Goal: Information Seeking & Learning: Find specific fact

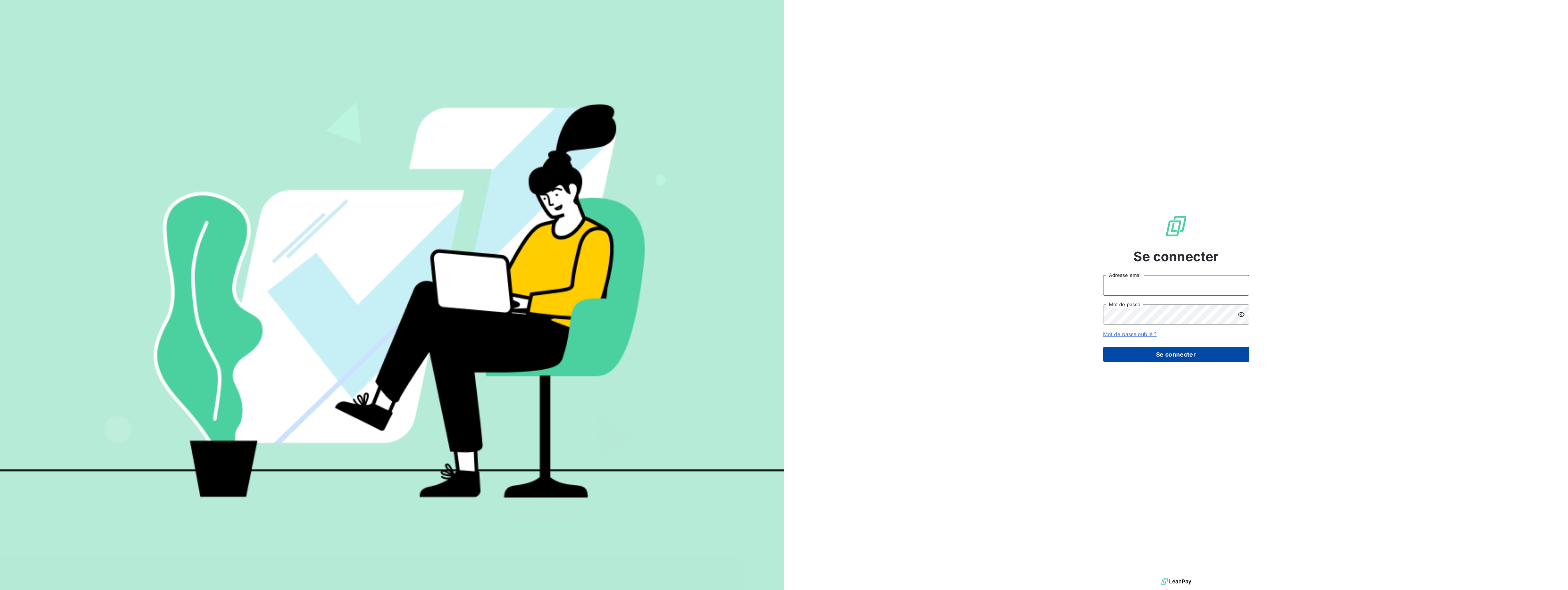
type input "[EMAIL_ADDRESS][DOMAIN_NAME]"
click at [1164, 358] on button "Se connecter" at bounding box center [1176, 354] width 146 height 15
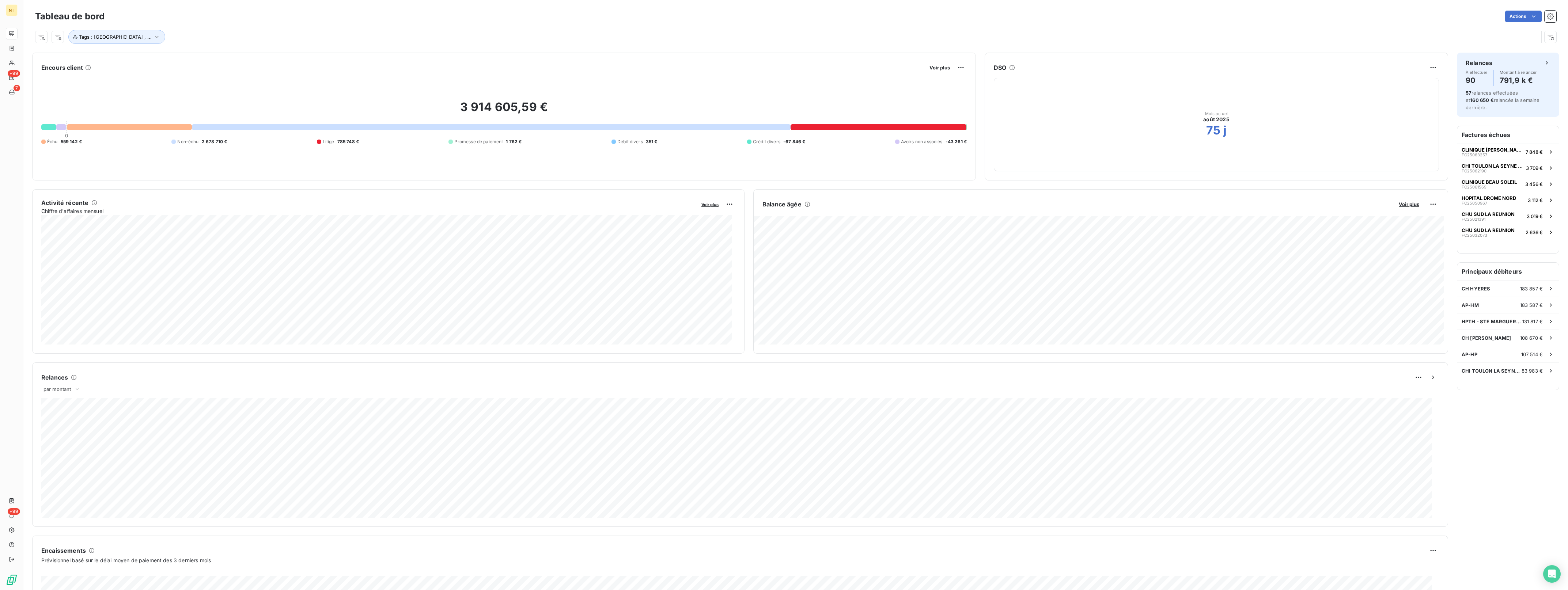
click at [173, 57] on div "Encours client Voir plus 3 914 605,59 € 0 Échu 559 142 € Non-échu 2 678 710 € L…" at bounding box center [504, 116] width 943 height 128
click at [15, 64] on div "Clients" at bounding box center [47, 63] width 82 height 12
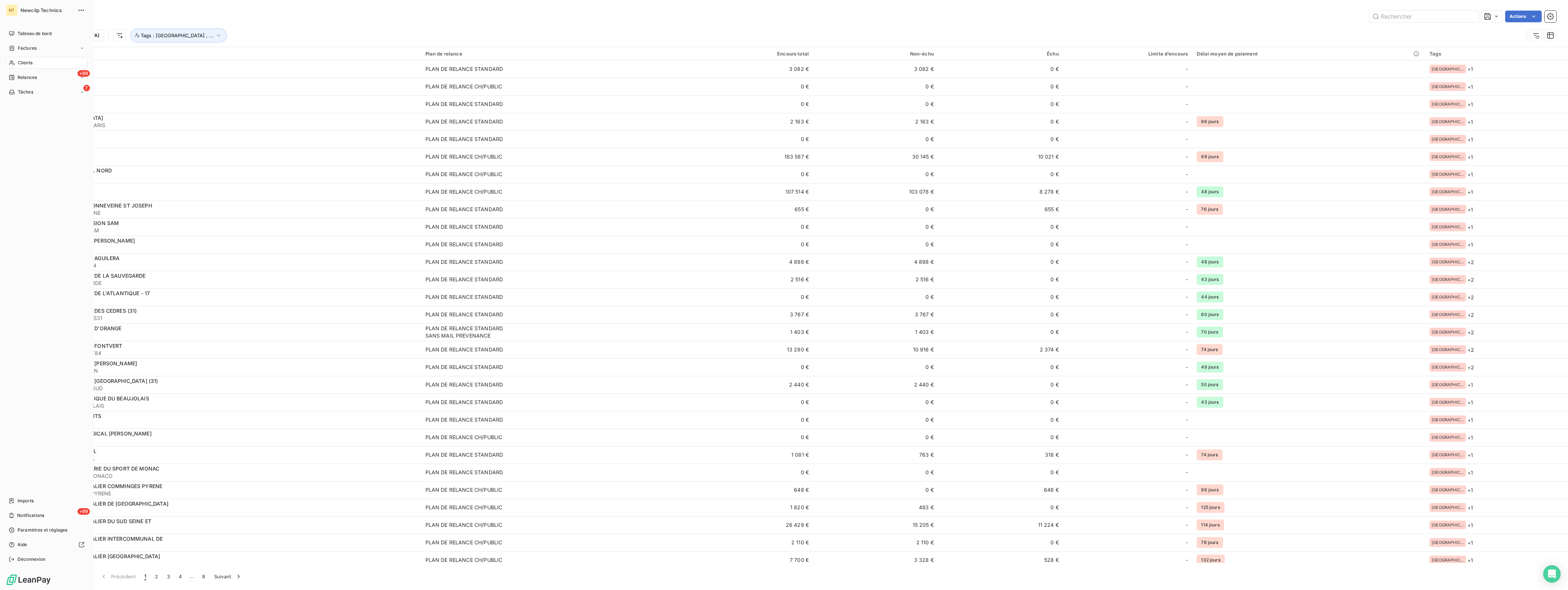
click at [23, 65] on span "Clients" at bounding box center [25, 63] width 15 height 7
click at [32, 34] on span "Tableau de bord" at bounding box center [35, 33] width 34 height 7
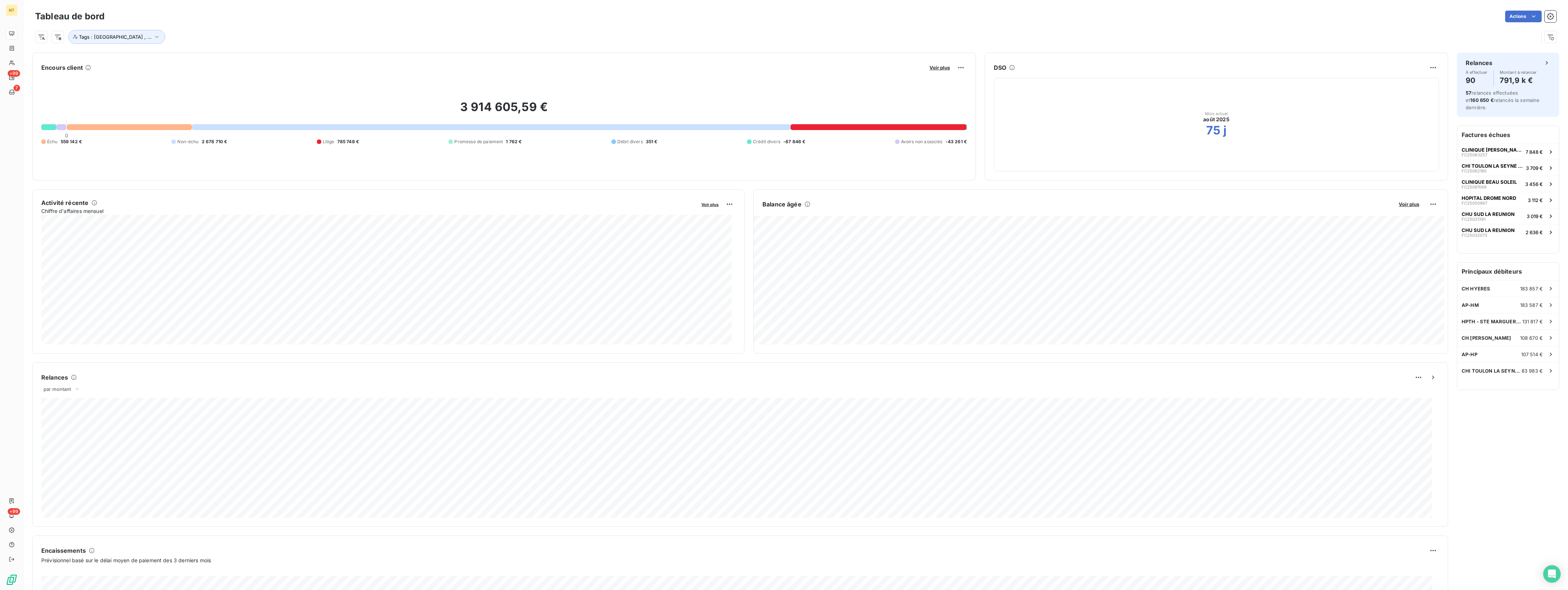
click at [247, 37] on div "Tags : [GEOGRAPHIC_DATA] , ..." at bounding box center [787, 36] width 1503 height 14
drag, startPoint x: 24, startPoint y: 63, endPoint x: 28, endPoint y: 57, distance: 7.2
click at [28, 57] on div "Clients" at bounding box center [47, 63] width 82 height 12
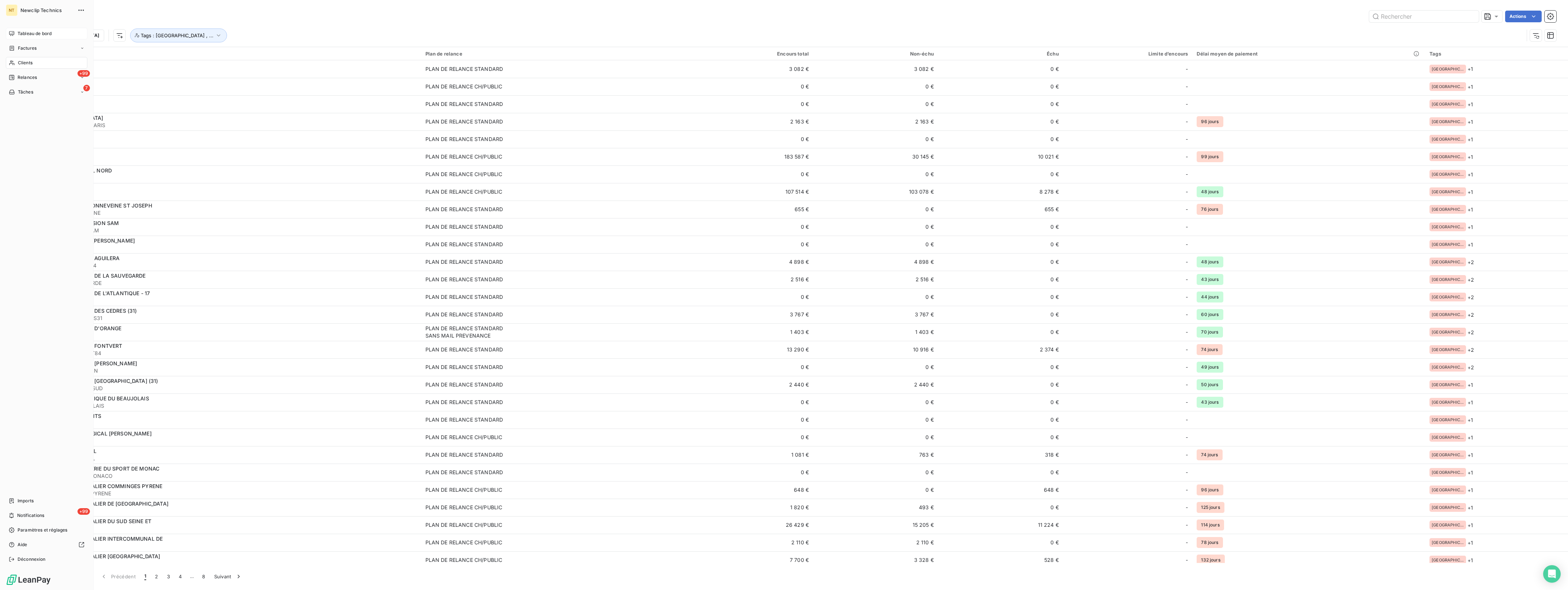
click at [13, 35] on icon at bounding box center [12, 33] width 5 height 5
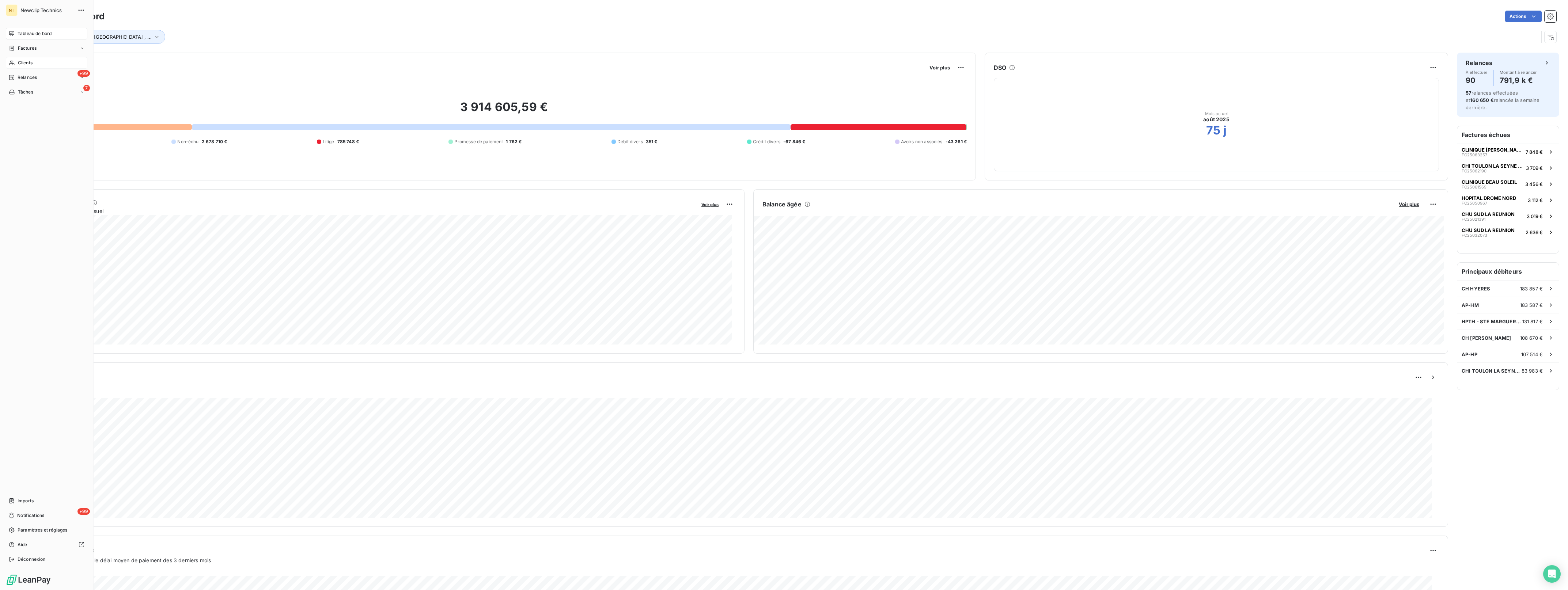
click at [36, 63] on div "Clients" at bounding box center [47, 63] width 82 height 12
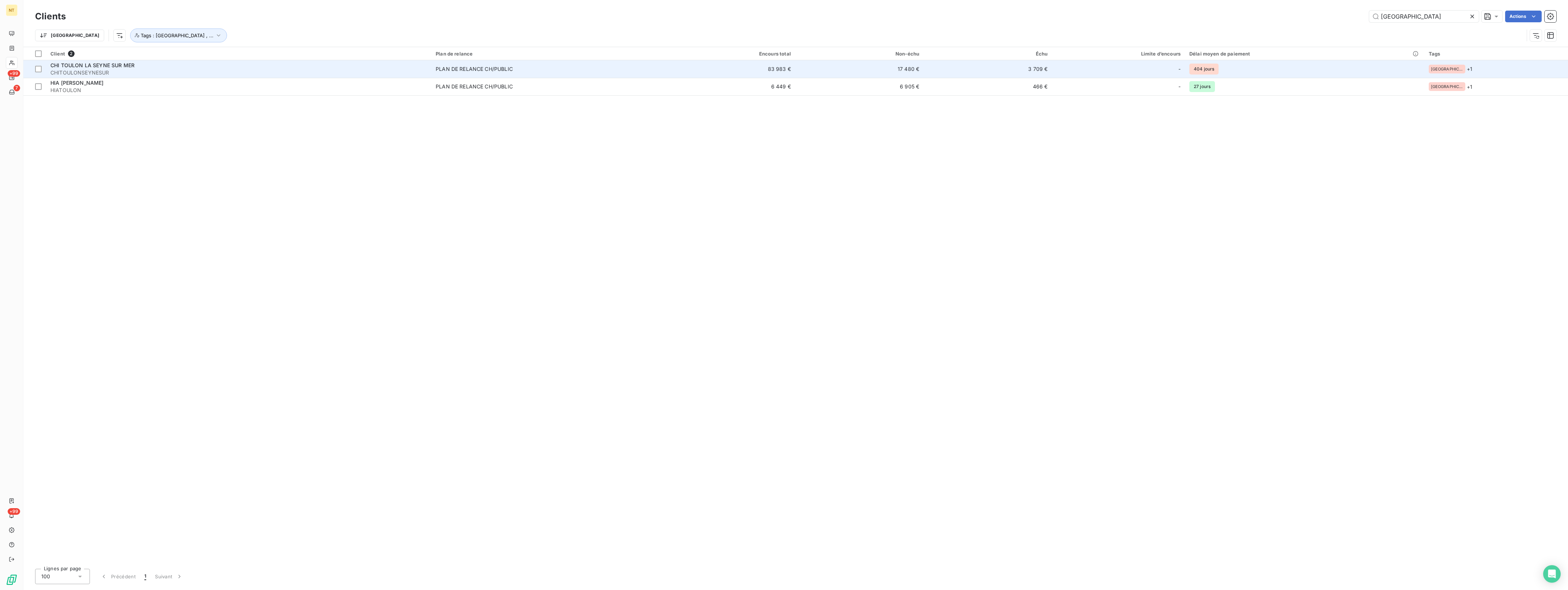
type input "[GEOGRAPHIC_DATA]"
click at [77, 68] on span "CHI TOULON LA SEYNE SUR MER" at bounding box center [93, 65] width 84 height 6
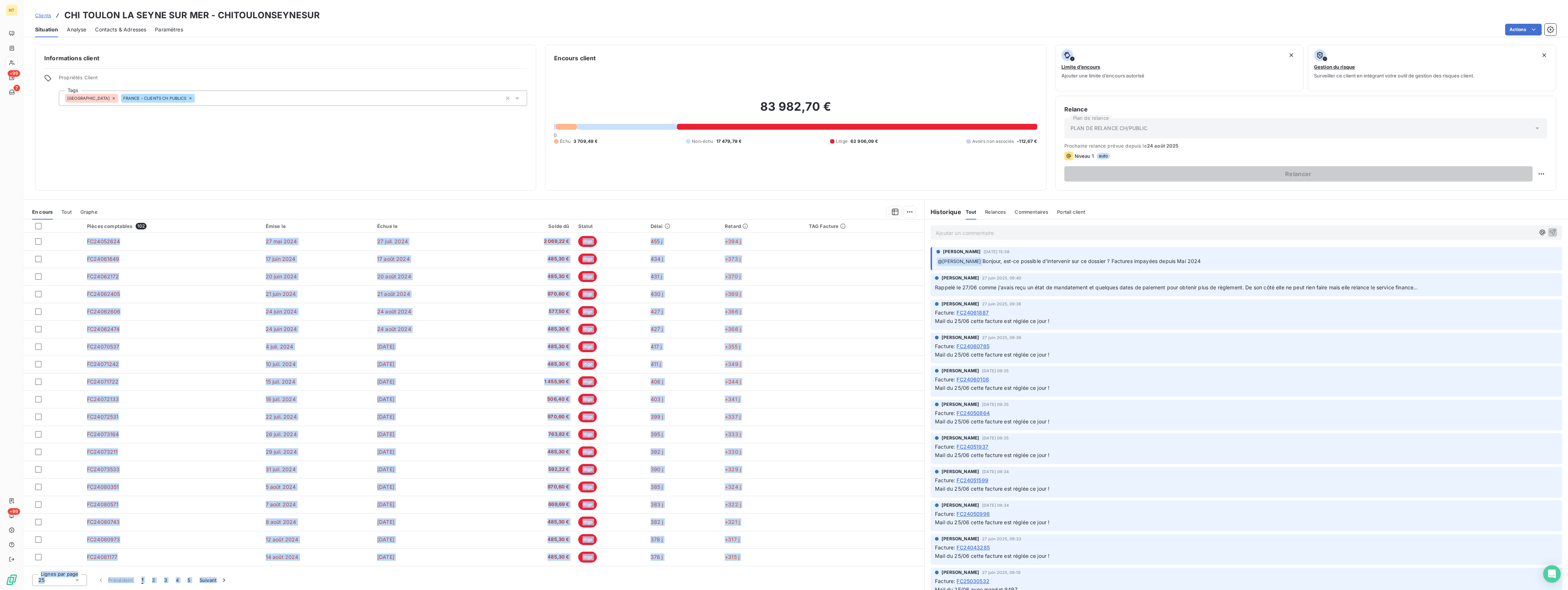
scroll to position [103, 0]
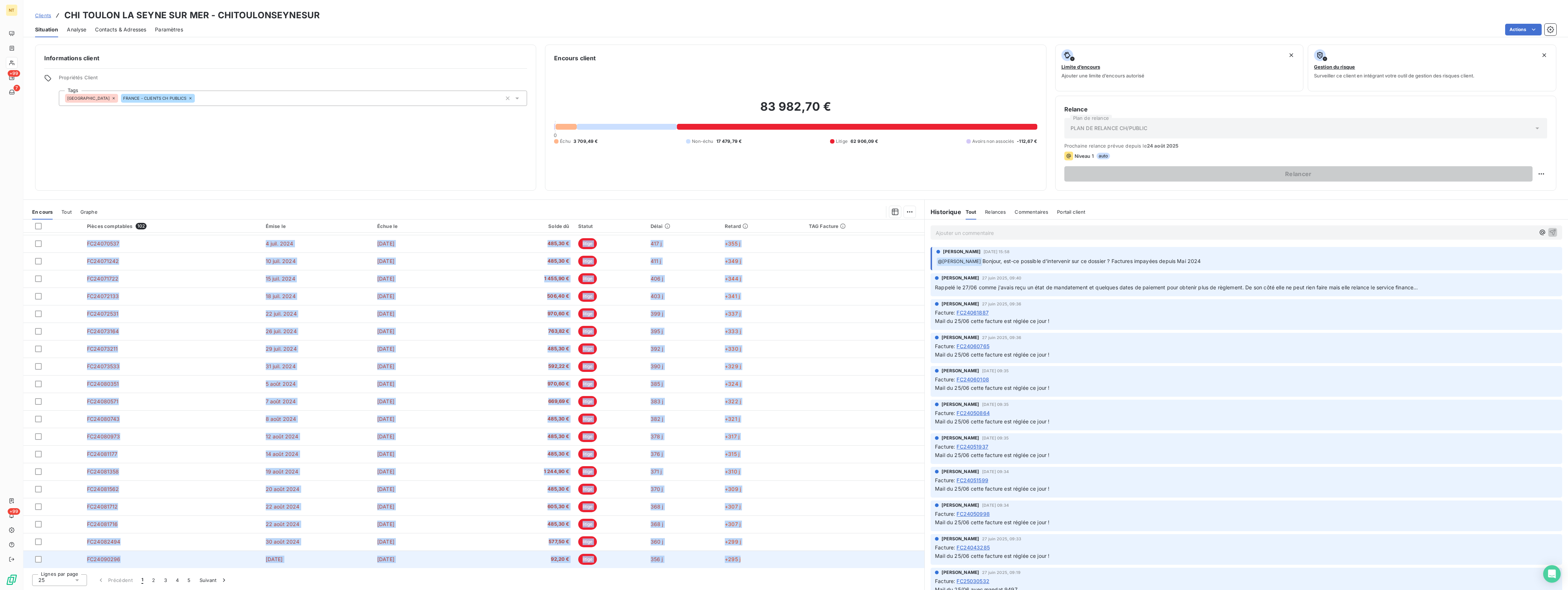
drag, startPoint x: 81, startPoint y: 237, endPoint x: 768, endPoint y: 561, distance: 759.6
click at [768, 561] on tbody "FC24052624 [DATE] [DATE] 2 069,22 € litige 455 j +394 j FC24061649 [DATE] [DATE…" at bounding box center [474, 349] width 901 height 439
drag, startPoint x: 768, startPoint y: 561, endPoint x: 740, endPoint y: 560, distance: 28.0
copy tbody "LO45886484 97 ips 7254 18 dolo. 1757 7 835,62 € sitame 181 c +004 a EL94931369 …"
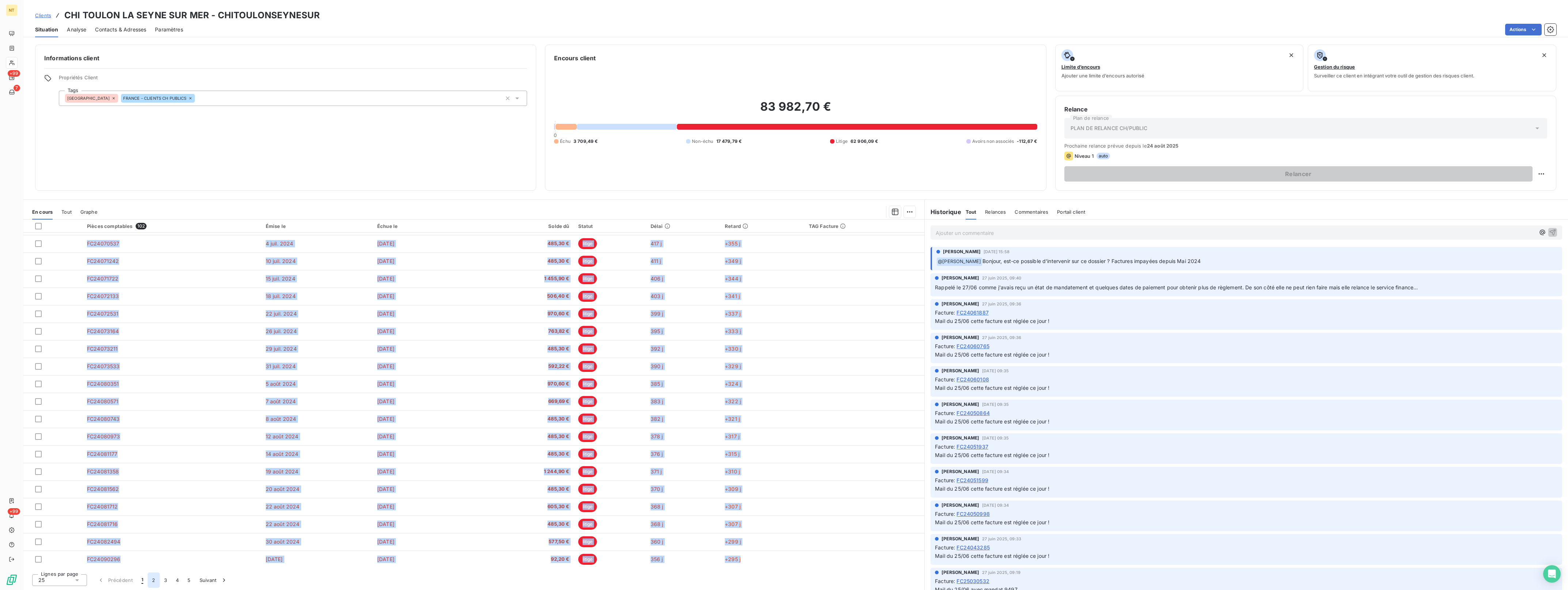
click at [154, 581] on button "2" at bounding box center [153, 580] width 12 height 15
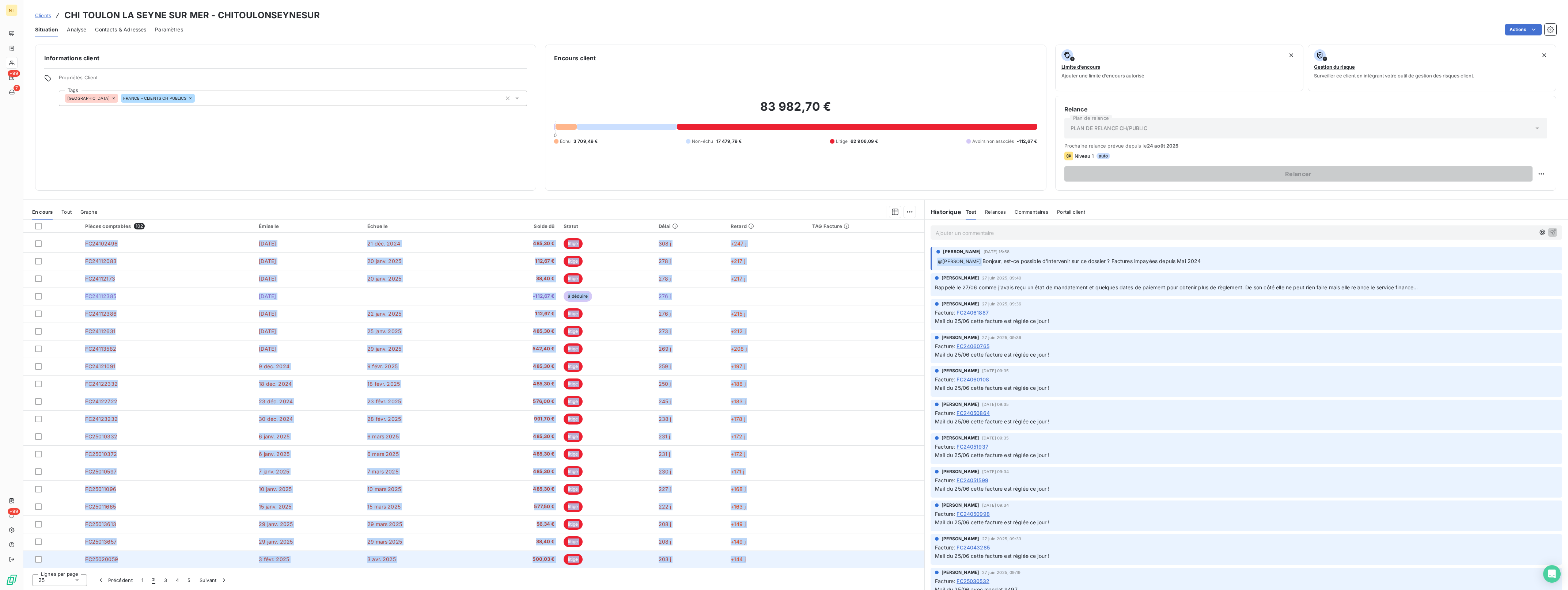
drag, startPoint x: 79, startPoint y: 241, endPoint x: 781, endPoint y: 557, distance: 769.8
click at [781, 557] on tbody "FC24090704 [DATE] [DATE] 36,00 € litige 353 j +292 j FC24090817 [DATE] [DATE] 2…" at bounding box center [474, 349] width 901 height 439
drag, startPoint x: 781, startPoint y: 557, endPoint x: 744, endPoint y: 558, distance: 37.0
copy tbody "LO34192802 5 ipsu. 0306 2 dol. 0064 67,42 € sitame 499 c +923 a EL19369325 6 se…"
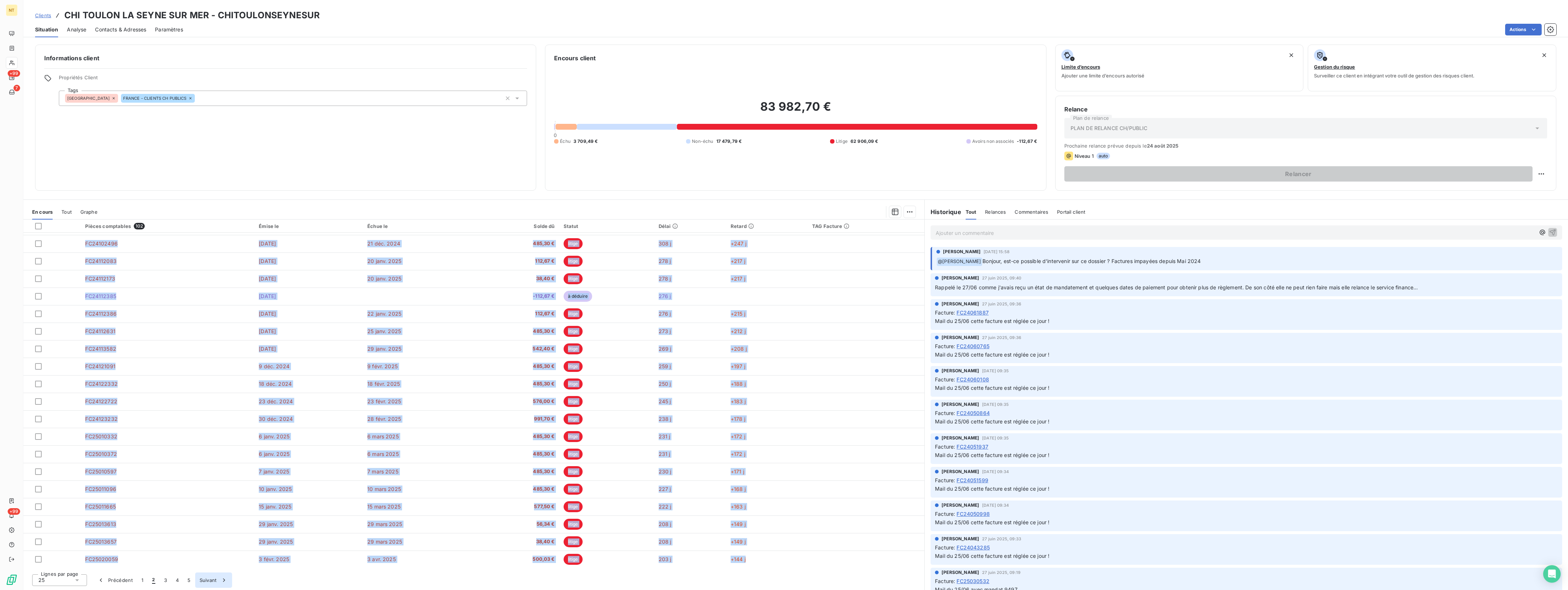
click at [167, 580] on button "3" at bounding box center [165, 580] width 12 height 15
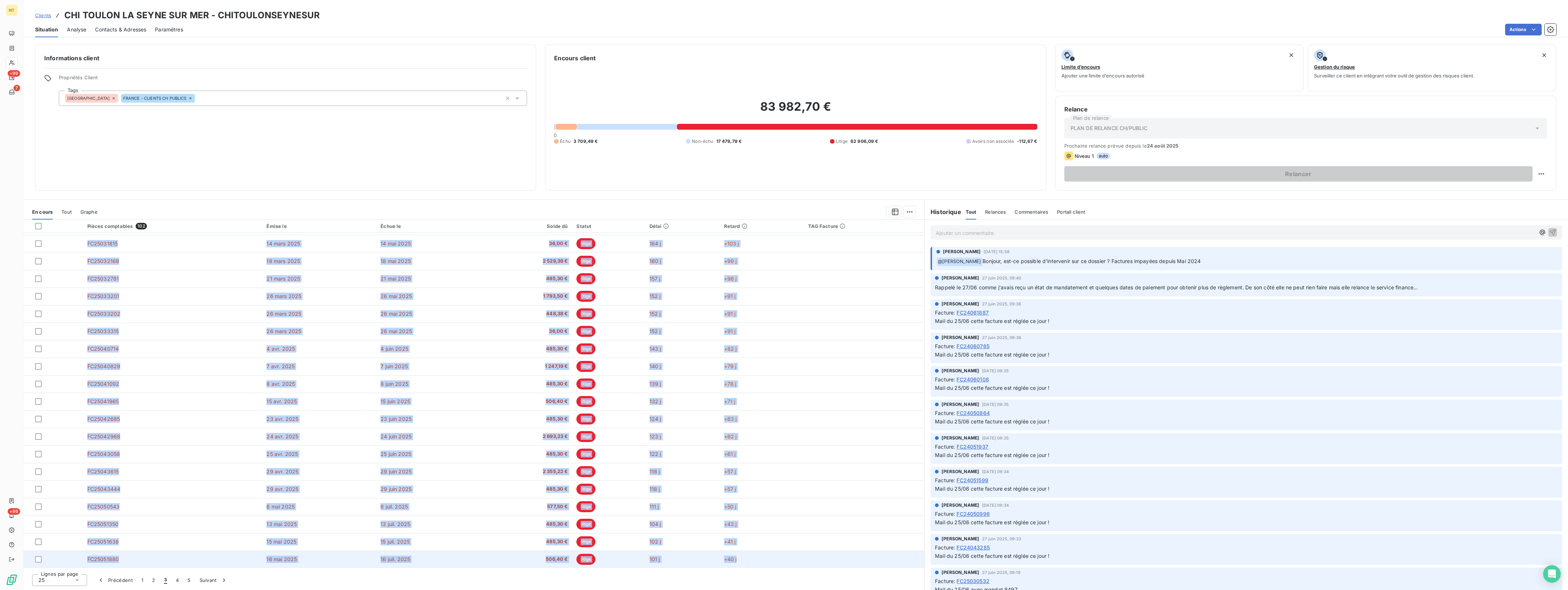
drag, startPoint x: 81, startPoint y: 239, endPoint x: 752, endPoint y: 563, distance: 745.1
click at [752, 563] on tbody "FC25021150 [DATE] [DATE] 699,47 € litige 195 j +136 j FC25021859 [DATE][STREET_…" at bounding box center [474, 349] width 901 height 439
drag, startPoint x: 752, startPoint y: 563, endPoint x: 733, endPoint y: 563, distance: 19.0
copy tbody "LO14579762 05 ipsu. 6618 75 dol. 9703 698,26 € sitame 138 c +664 a EL69498345 0…"
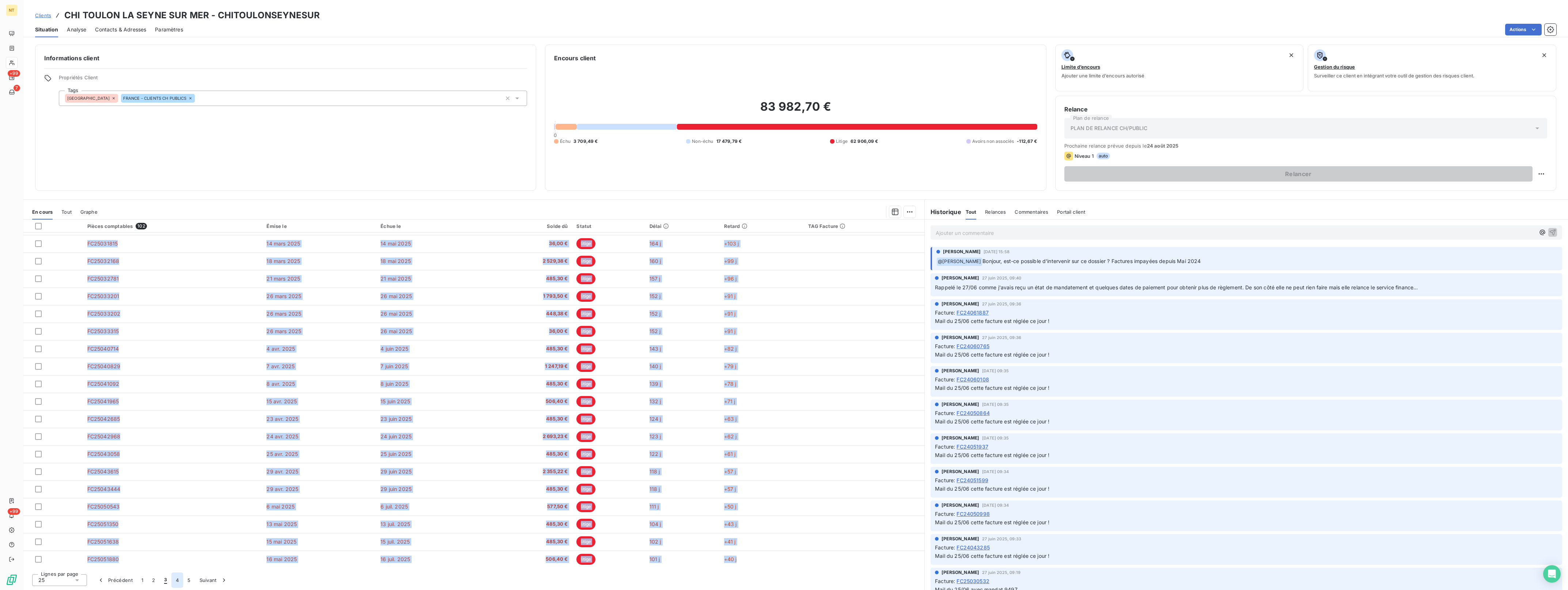
click at [175, 580] on button "4" at bounding box center [177, 580] width 12 height 15
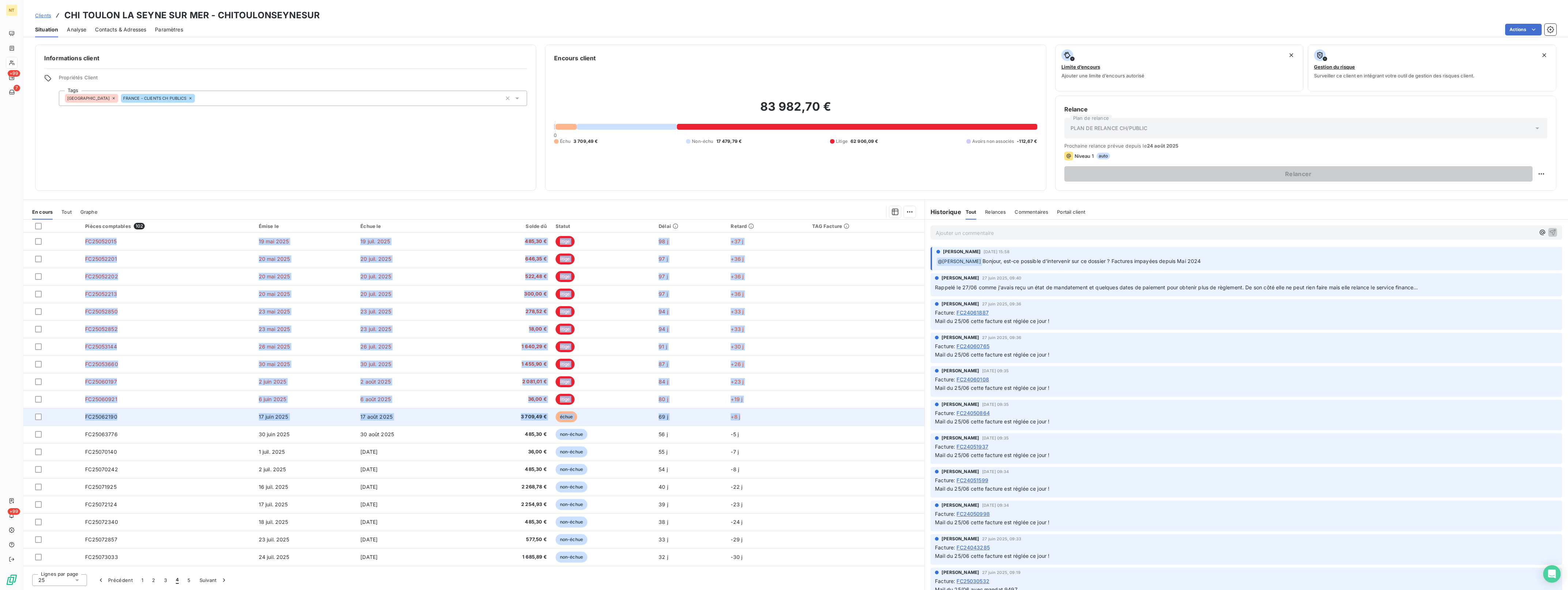
drag, startPoint x: 76, startPoint y: 238, endPoint x: 774, endPoint y: 421, distance: 721.6
click at [774, 421] on tbody "FC25052015 [DATE] [DATE] 485,30 € litige 98 j +37 j FC25052201 [DATE] [DATE] 64…" at bounding box center [474, 451] width 901 height 439
drag, startPoint x: 774, startPoint y: 421, endPoint x: 738, endPoint y: 417, distance: 36.2
copy tbody "FC25052015 [DATE] [DATE] 485,30 € litige 98 j +37 j FC25052201 [DATE] [DATE] 64…"
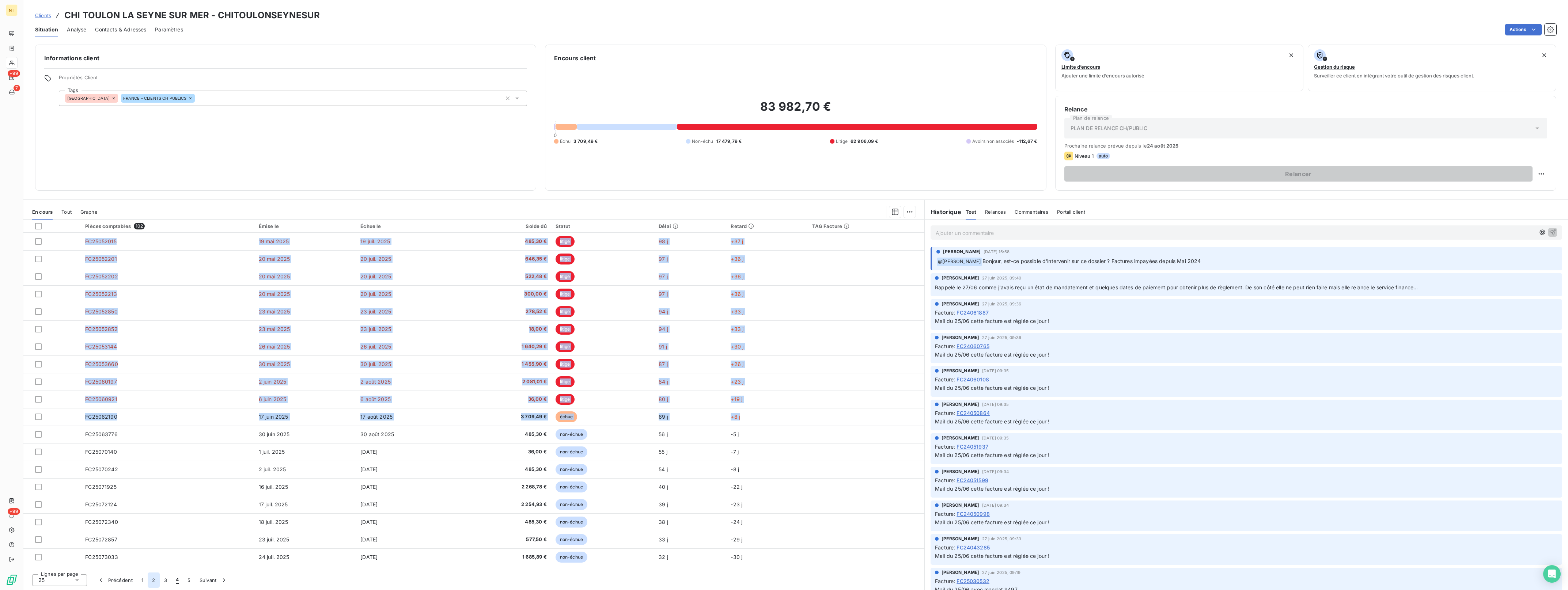
click at [150, 579] on button "2" at bounding box center [153, 580] width 12 height 15
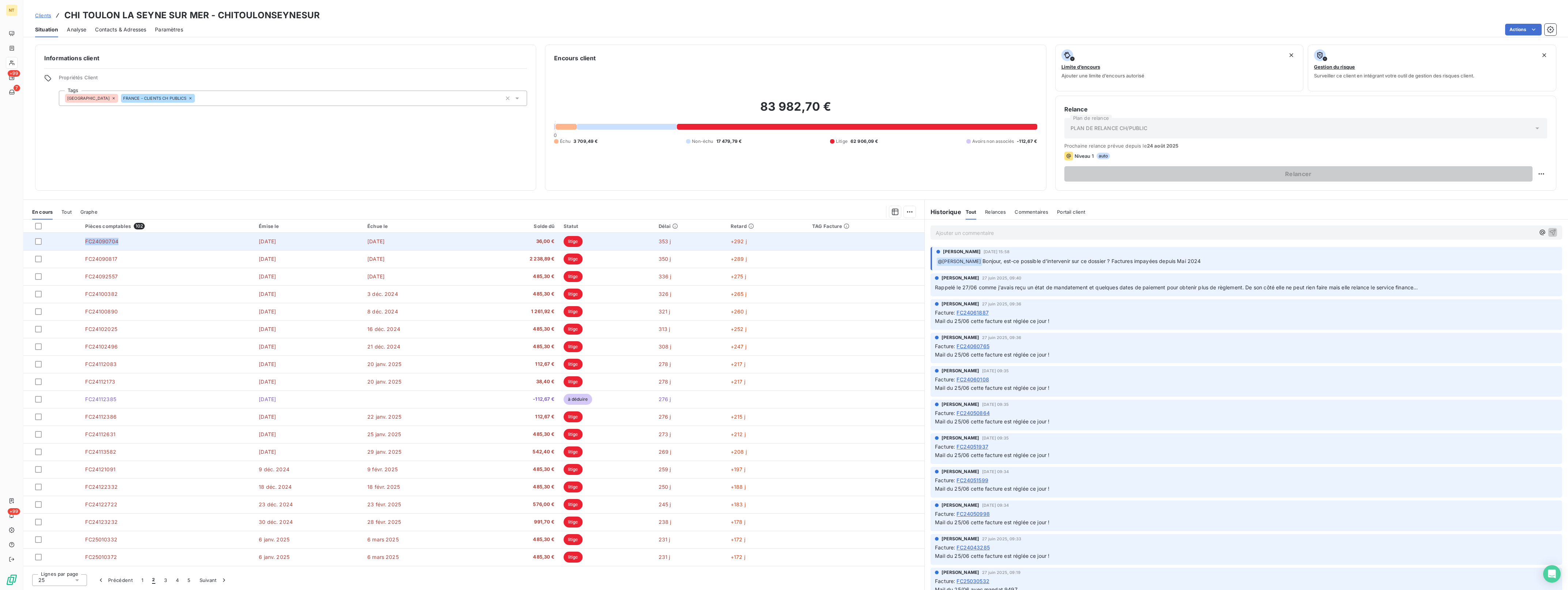
drag, startPoint x: 131, startPoint y: 240, endPoint x: 79, endPoint y: 238, distance: 52.0
click at [79, 238] on tr "FC24090704 [DATE] [DATE] 36,00 € litige 353 j +292 j" at bounding box center [474, 241] width 901 height 18
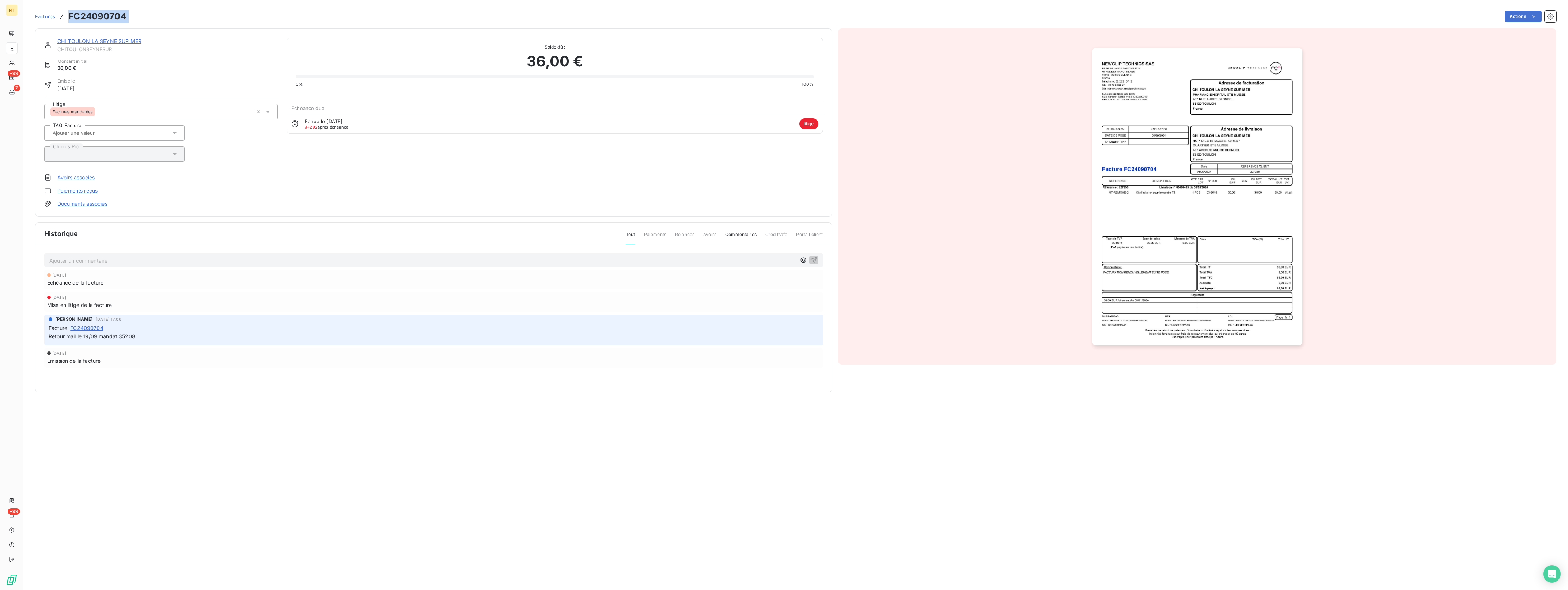
drag, startPoint x: 141, startPoint y: 17, endPoint x: 63, endPoint y: 13, distance: 78.1
click at [63, 13] on div "Factures FC24090704 Actions" at bounding box center [796, 16] width 1521 height 15
copy section "FC24090704 Actions"
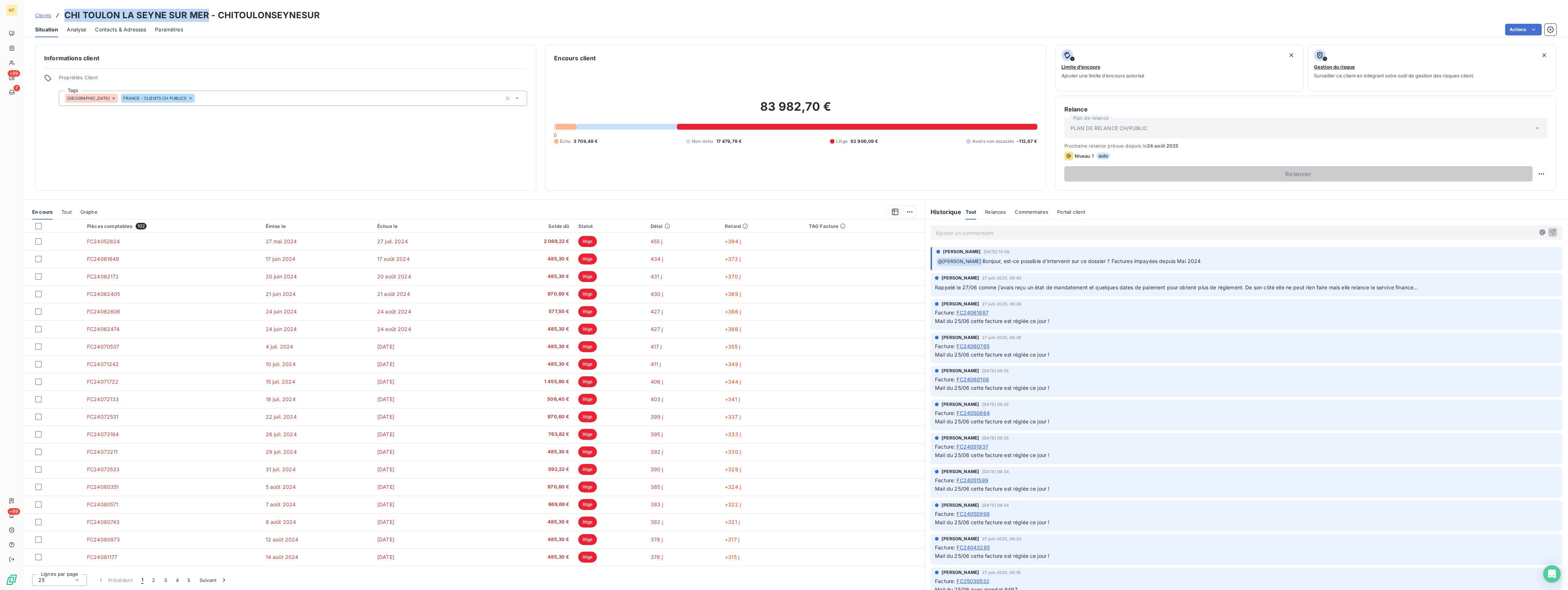
drag, startPoint x: 207, startPoint y: 15, endPoint x: 54, endPoint y: 12, distance: 153.0
click at [54, 12] on div "Clients CHI TOULON LA SEYNE SUR MER - CHITOULONSEYNESUR" at bounding box center [178, 15] width 285 height 13
drag, startPoint x: 54, startPoint y: 12, endPoint x: 186, endPoint y: 13, distance: 132.0
copy h3 "CHI TOULON LA SEYNE SUR MER"
click at [46, 16] on span "Clients" at bounding box center [43, 15] width 16 height 6
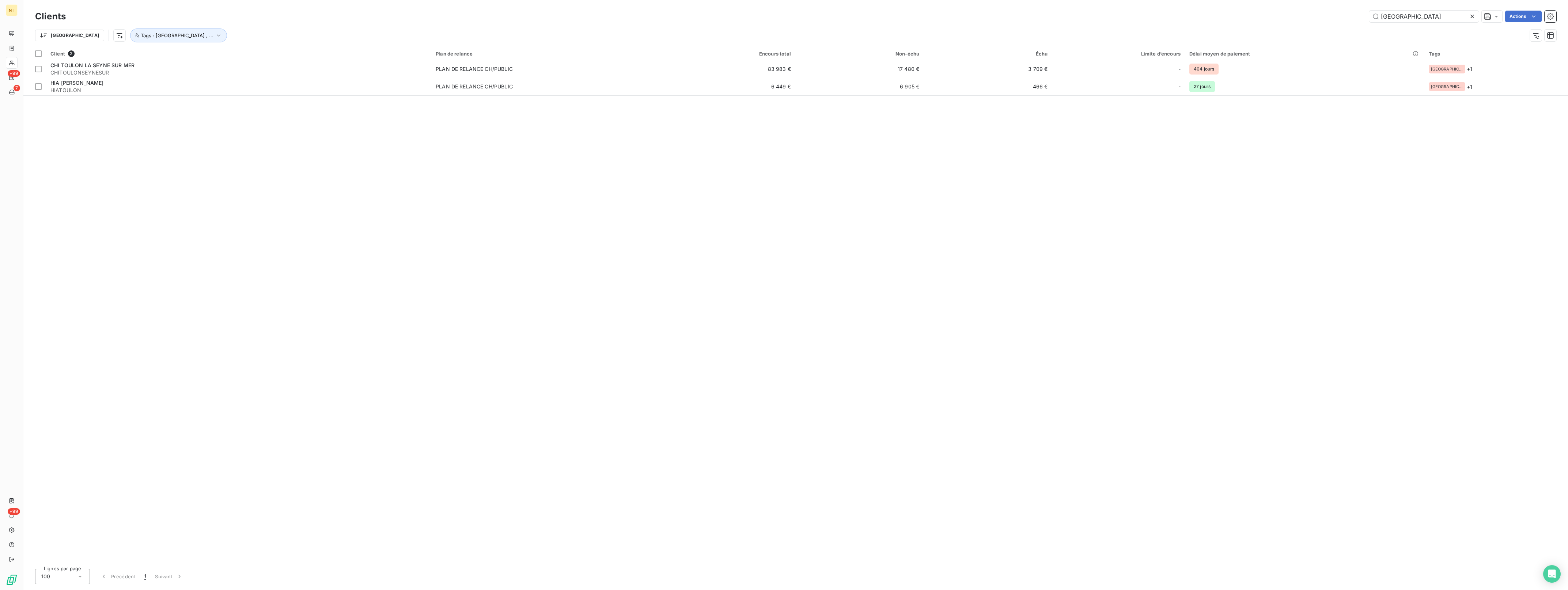
click at [1471, 17] on icon at bounding box center [1472, 16] width 7 height 7
click at [1446, 17] on input "text" at bounding box center [1424, 16] width 110 height 12
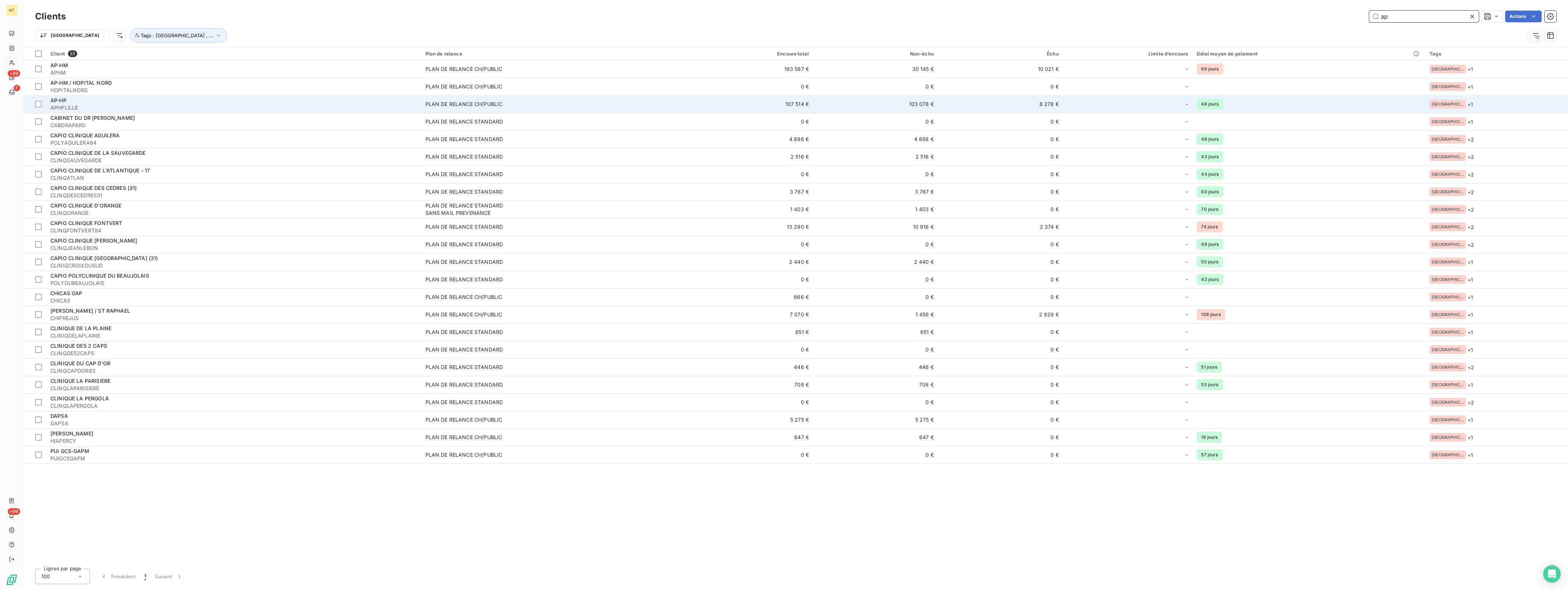
type input "ap"
click at [74, 103] on div "AP-HP" at bounding box center [234, 100] width 366 height 7
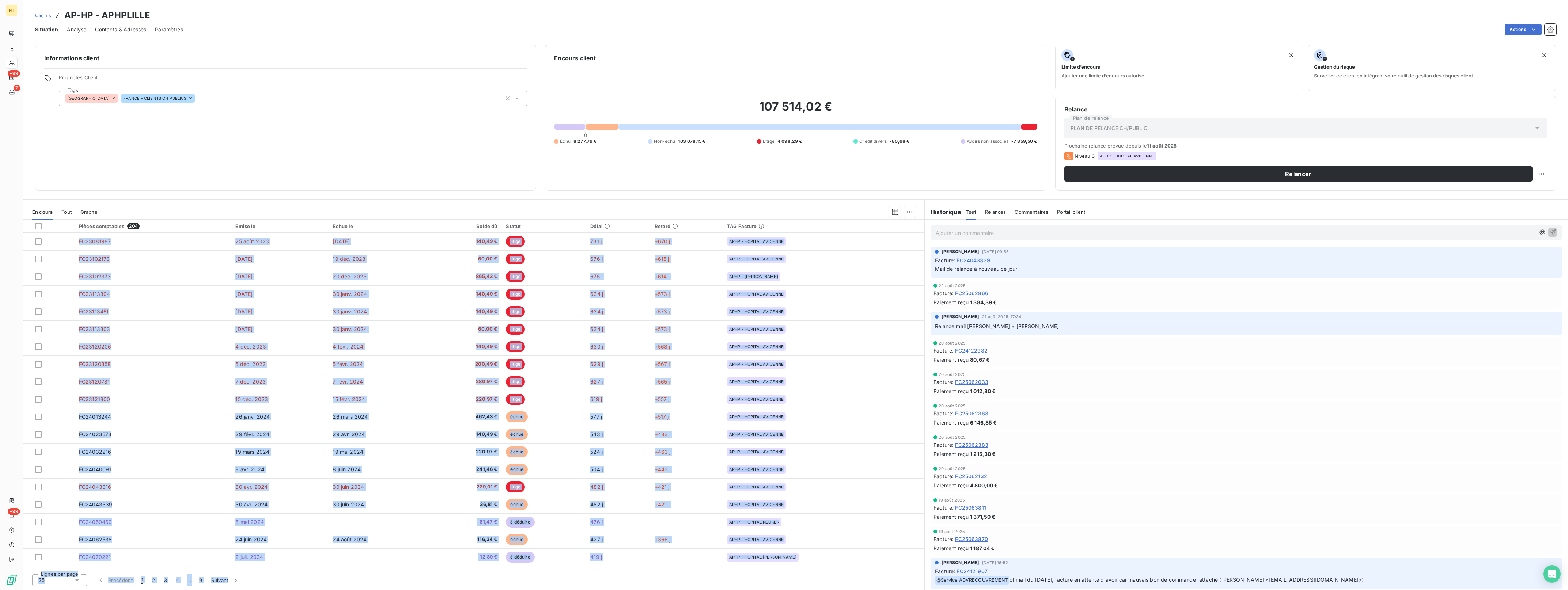
scroll to position [103, 0]
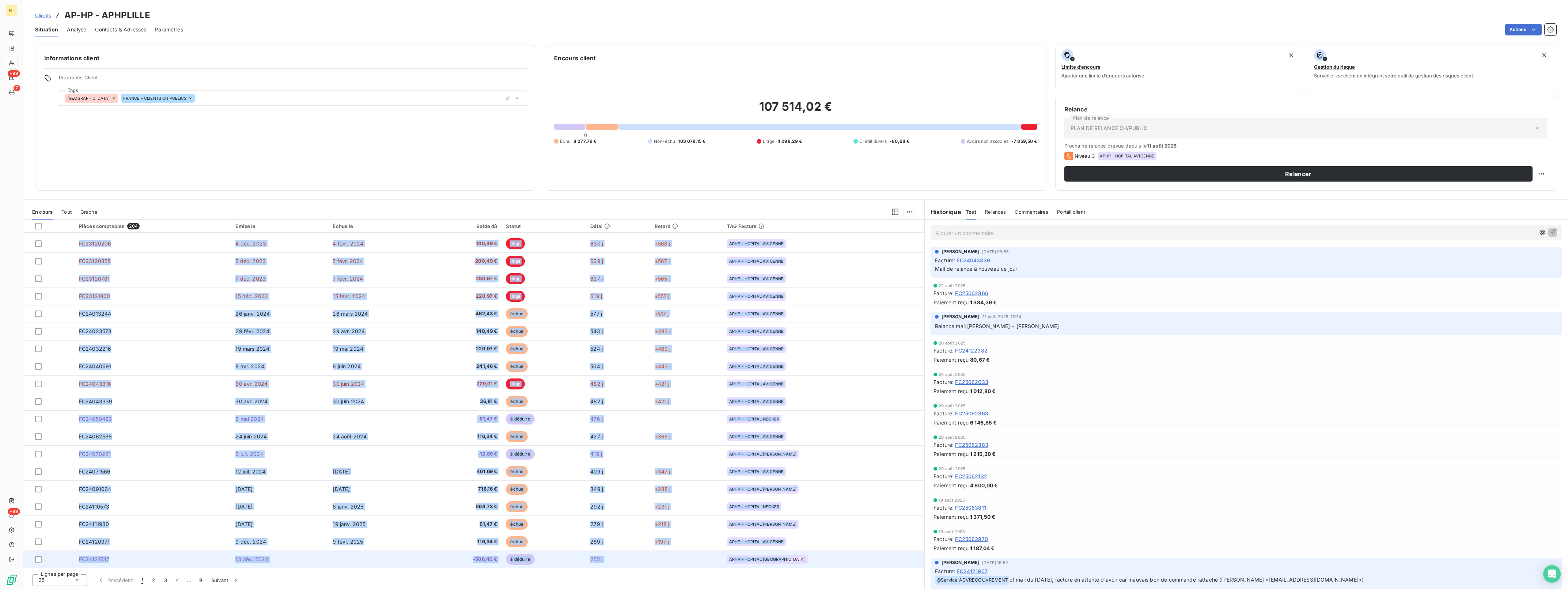
drag, startPoint x: 75, startPoint y: 239, endPoint x: 814, endPoint y: 560, distance: 805.7
click at [814, 560] on tbody "FC23081987 [DATE] [DATE] 140,49 € litige 731 j +670 j APHP - HOPITAL AVICENNE F…" at bounding box center [474, 349] width 901 height 439
drag, startPoint x: 814, startPoint y: 560, endPoint x: 751, endPoint y: 557, distance: 63.1
copy tbody "LO72394447 47 ipsu 7525 00 dol. 3237 640,22 € sitame 351 c +756 a ELIT - SEDDOE…"
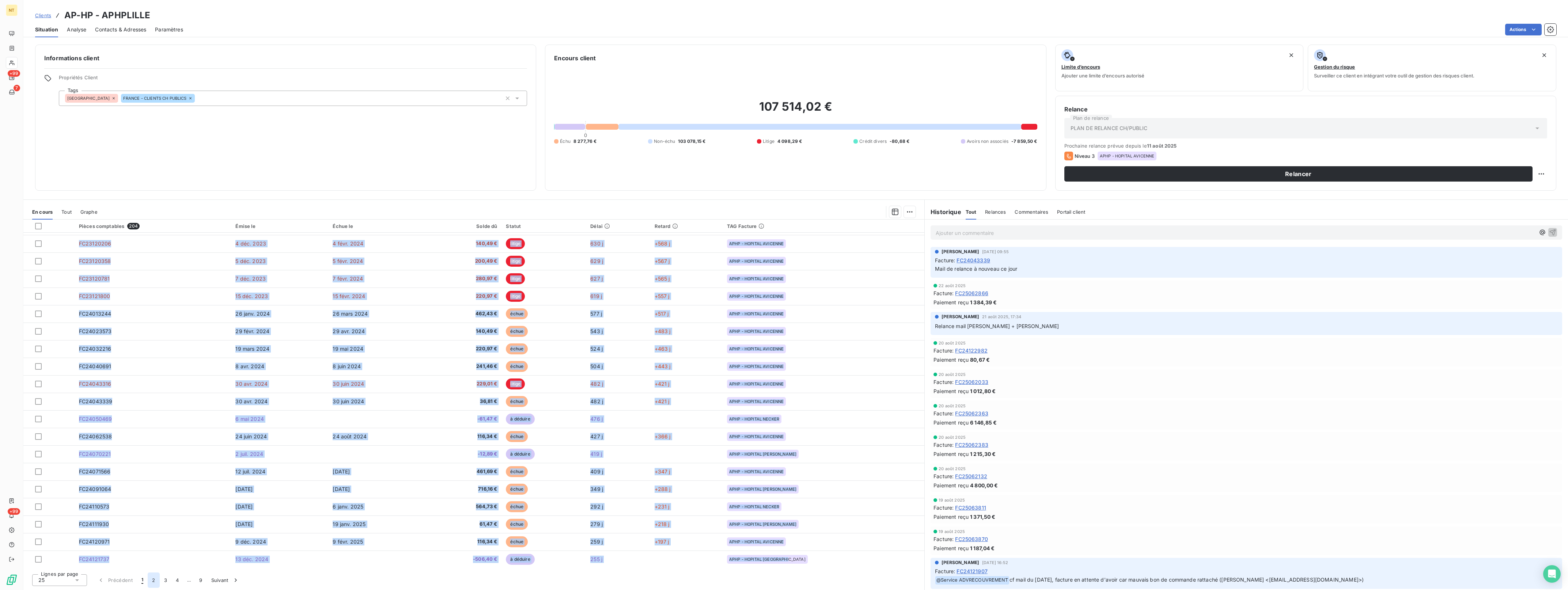
click at [152, 581] on button "2" at bounding box center [153, 580] width 12 height 15
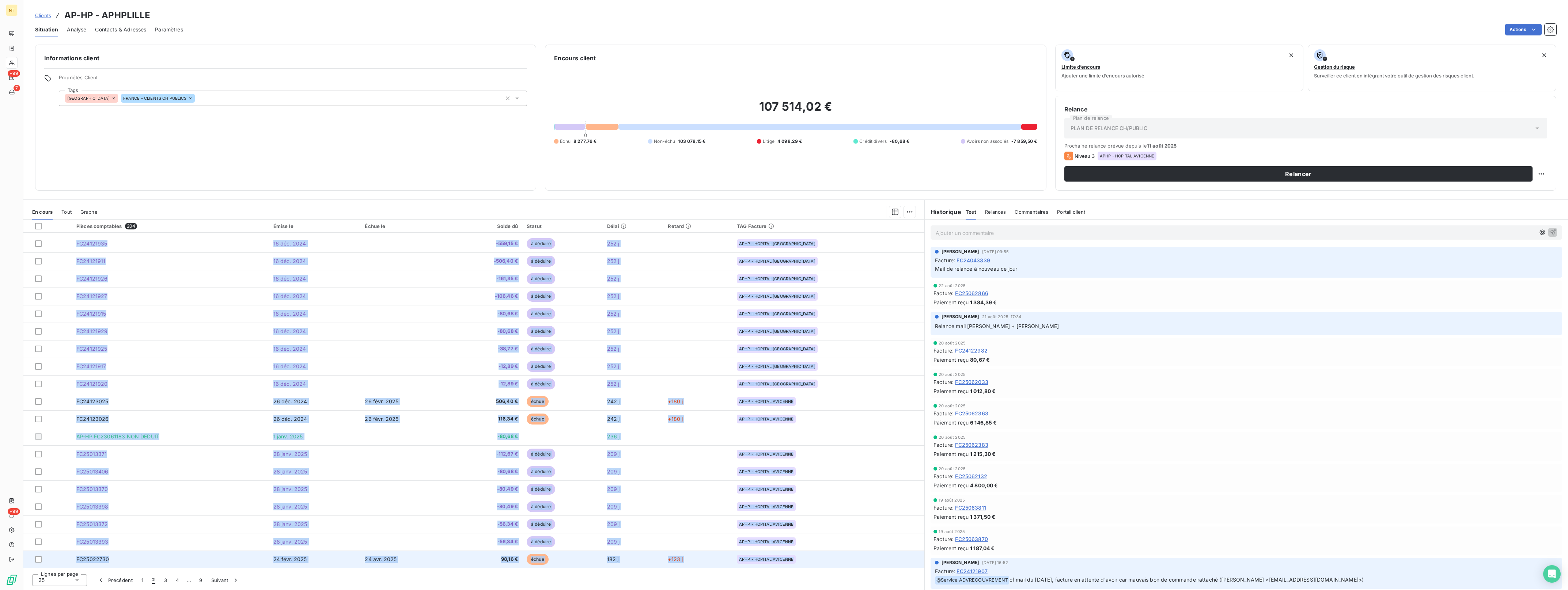
drag, startPoint x: 70, startPoint y: 240, endPoint x: 869, endPoint y: 564, distance: 862.2
click at [869, 564] on tbody "FC24121739 [DATE] -506,40 € à déduire 255 j APHP - HOPITAL ST ANTOINE FC2412173…" at bounding box center [474, 349] width 901 height 439
drag, startPoint x: 869, startPoint y: 564, endPoint x: 818, endPoint y: 560, distance: 51.2
copy tbody "LO12737200 70 ips. 1039 -698,25 € d sitamet 378 c ADIP - ELITSED DO EIUSMOD TE7…"
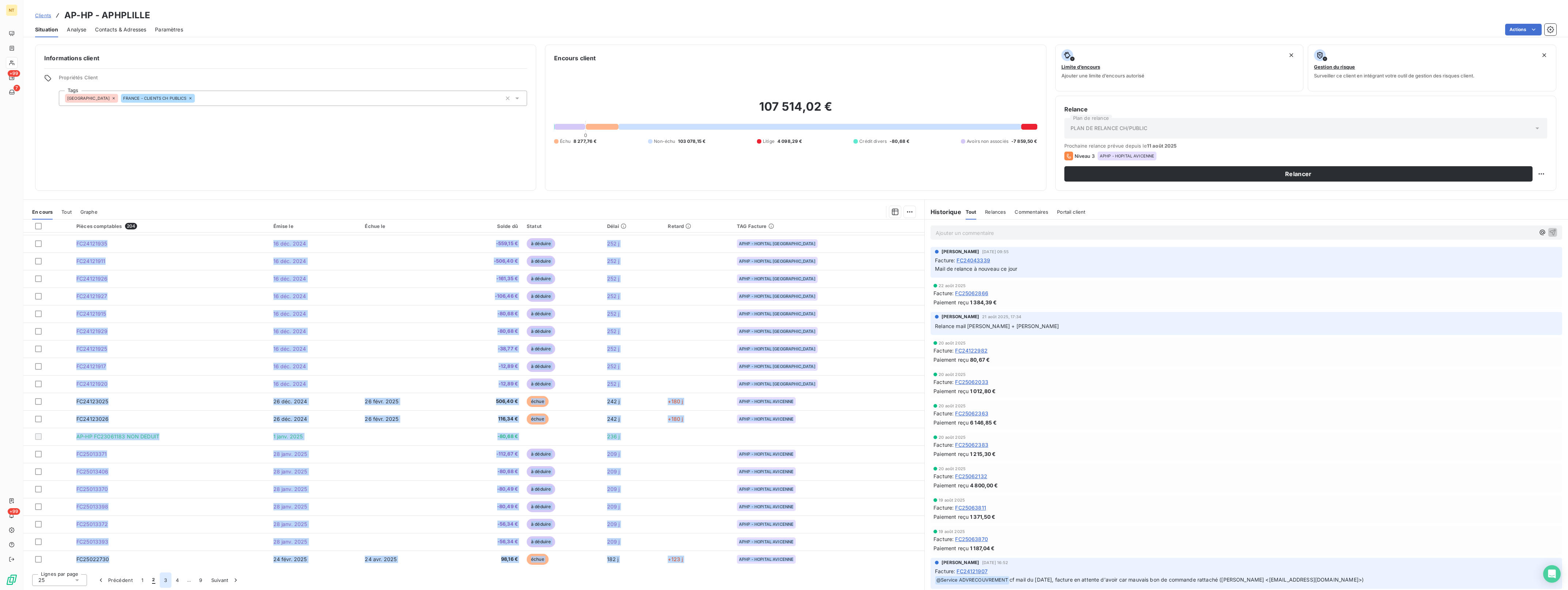
click at [165, 580] on button "3" at bounding box center [165, 580] width 12 height 15
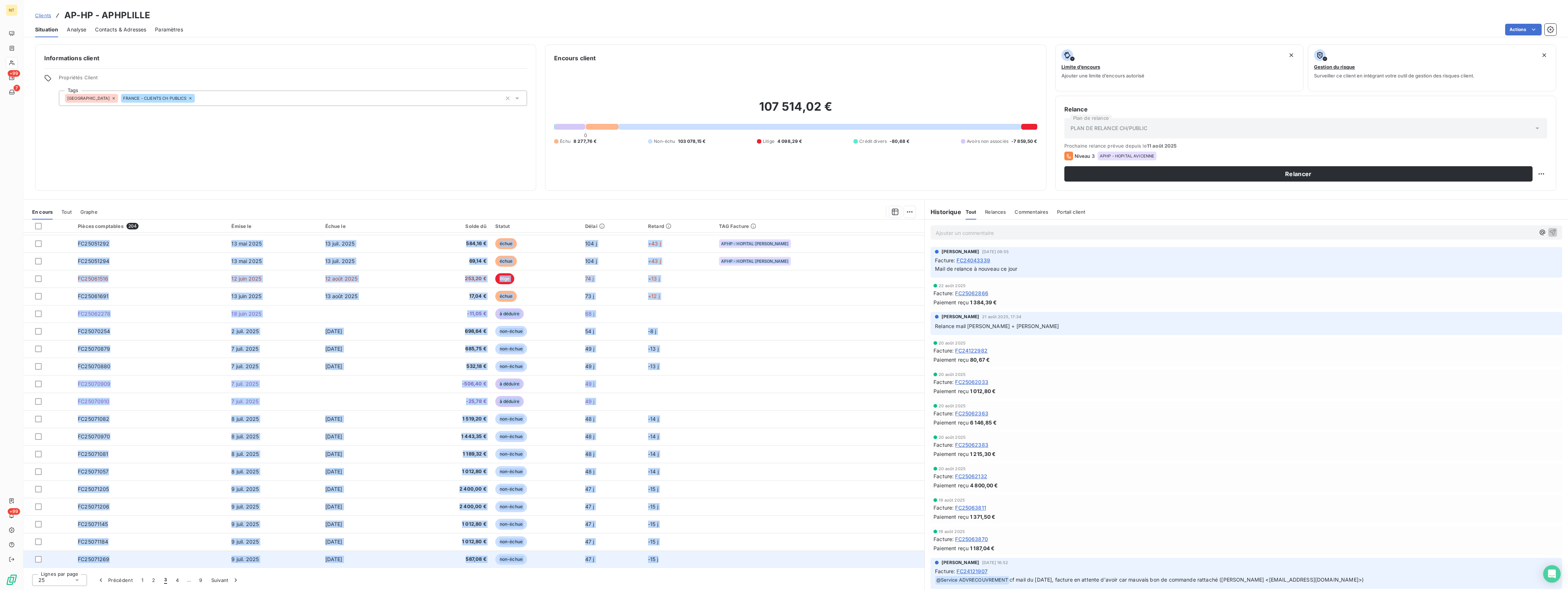
drag, startPoint x: 73, startPoint y: 242, endPoint x: 805, endPoint y: 560, distance: 798.1
click at [805, 560] on tbody "FC25031469 [DATE] [DATE] 864,00 € échue 166 j +105 j APHP - HOPITAL AVICENNE FC…" at bounding box center [474, 349] width 901 height 439
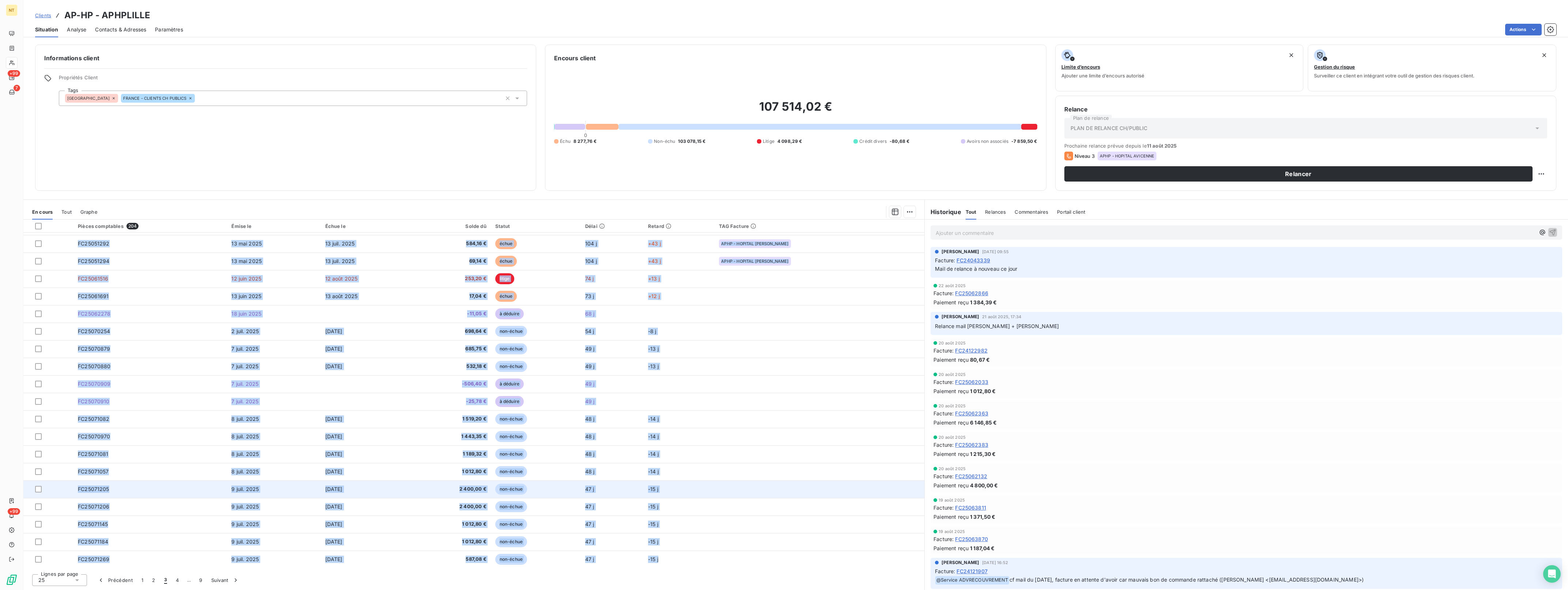
copy tbody "LO14567992 12 ipsu 8519 06 dol 0707 947,54 € sitam 290 c +061 a ELIT - SEDDOEI …"
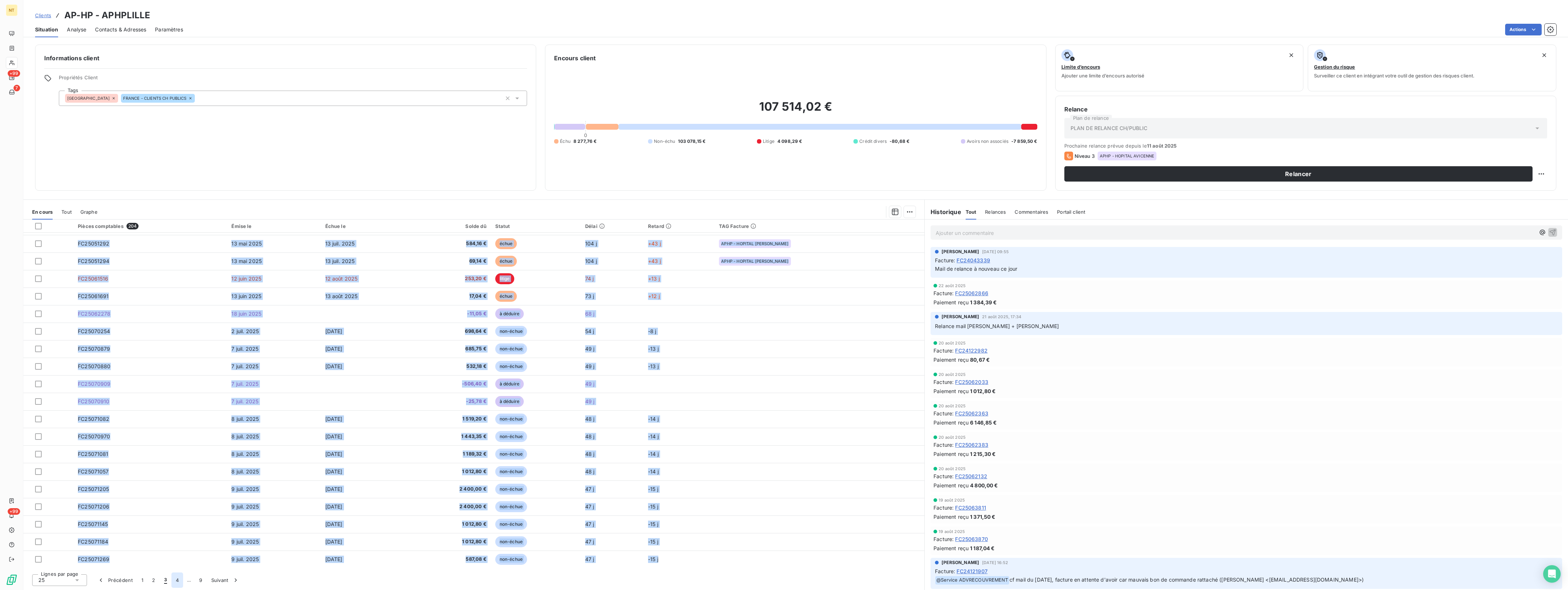
click at [178, 580] on button "4" at bounding box center [177, 580] width 12 height 15
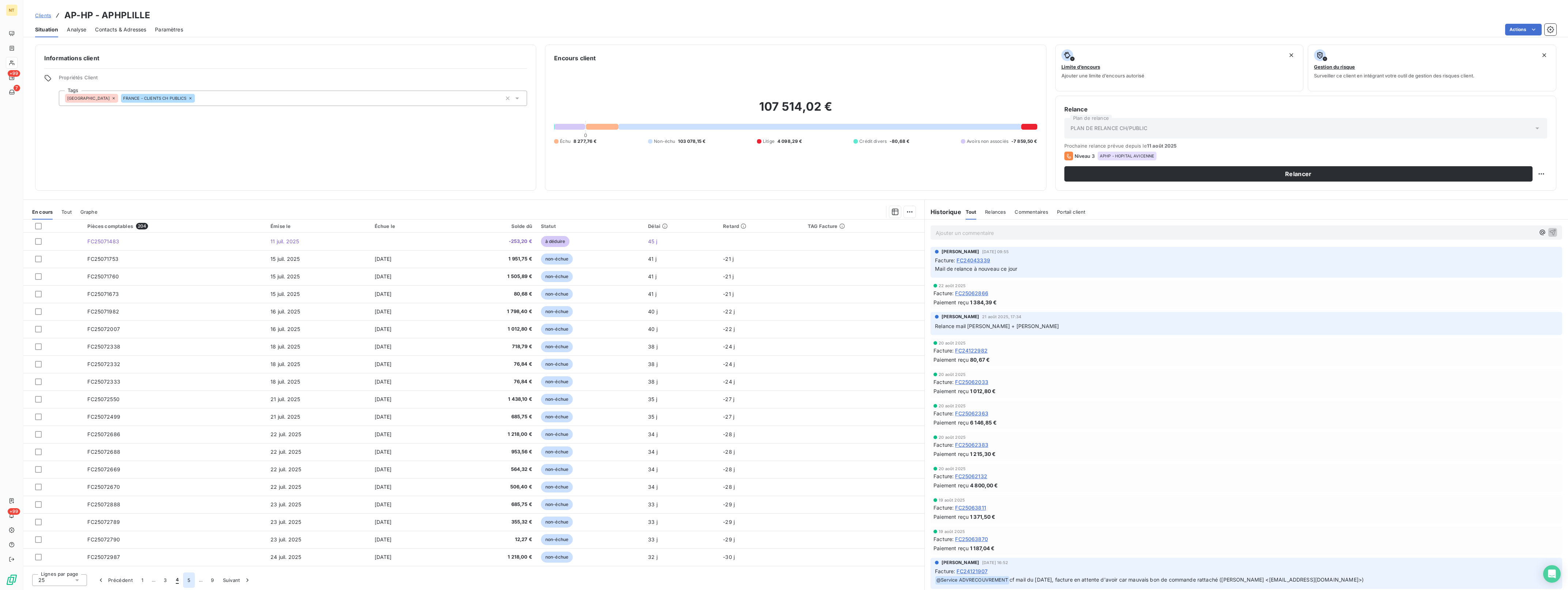
click at [189, 580] on button "5" at bounding box center [189, 580] width 12 height 15
click at [211, 583] on button "9" at bounding box center [212, 580] width 12 height 15
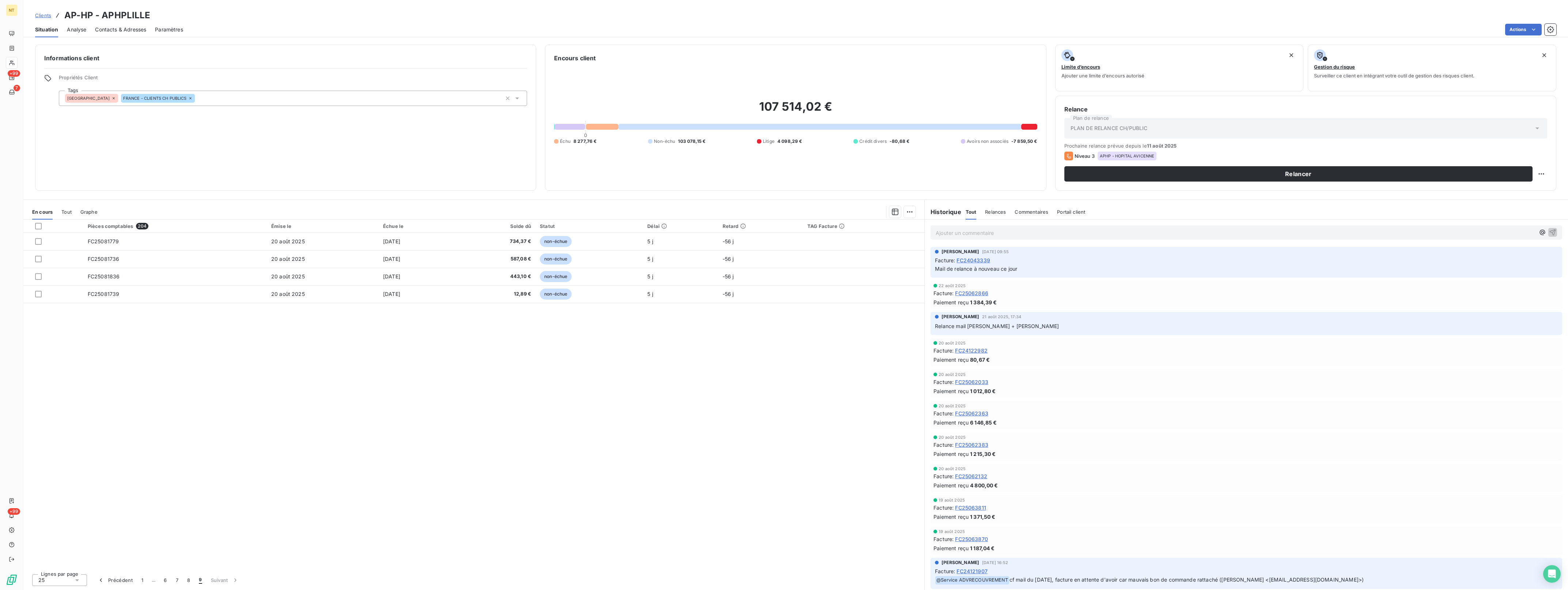
click at [35, 16] on span "Clients" at bounding box center [43, 15] width 16 height 6
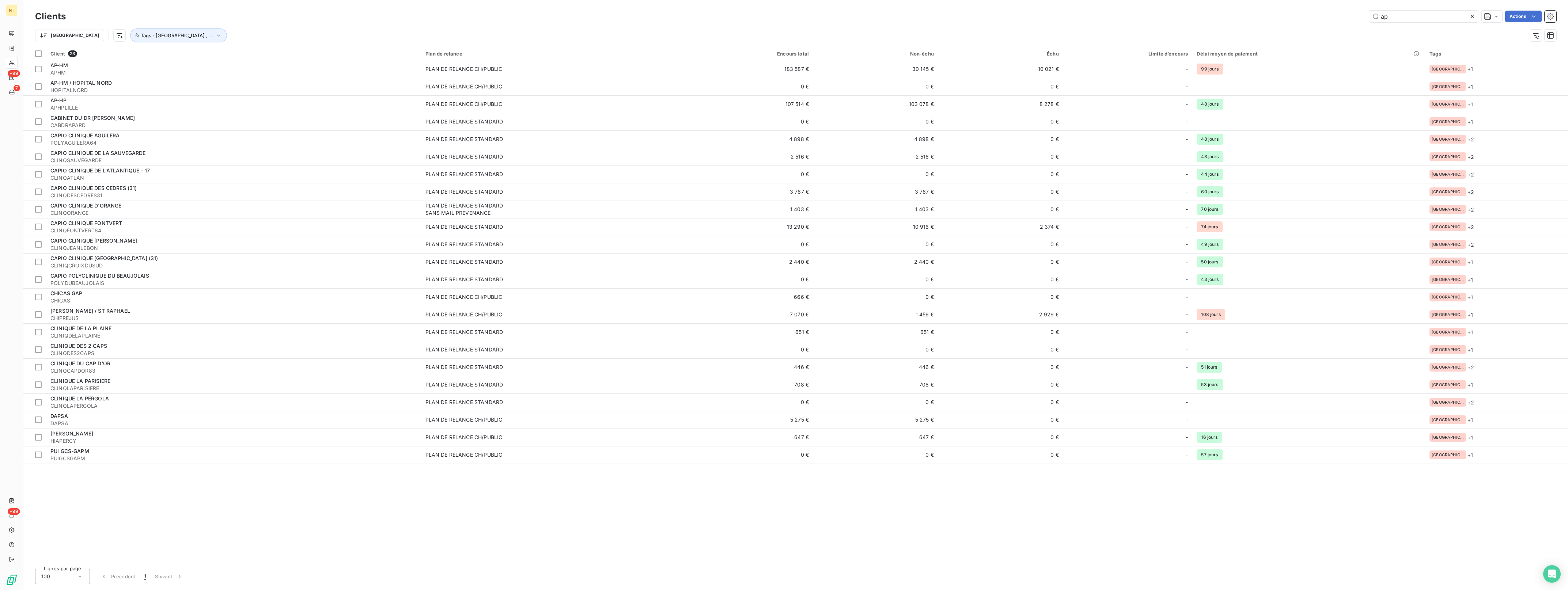
drag, startPoint x: 1393, startPoint y: 14, endPoint x: 1345, endPoint y: 15, distance: 48.0
click at [1345, 15] on div "ap Actions" at bounding box center [815, 16] width 1482 height 12
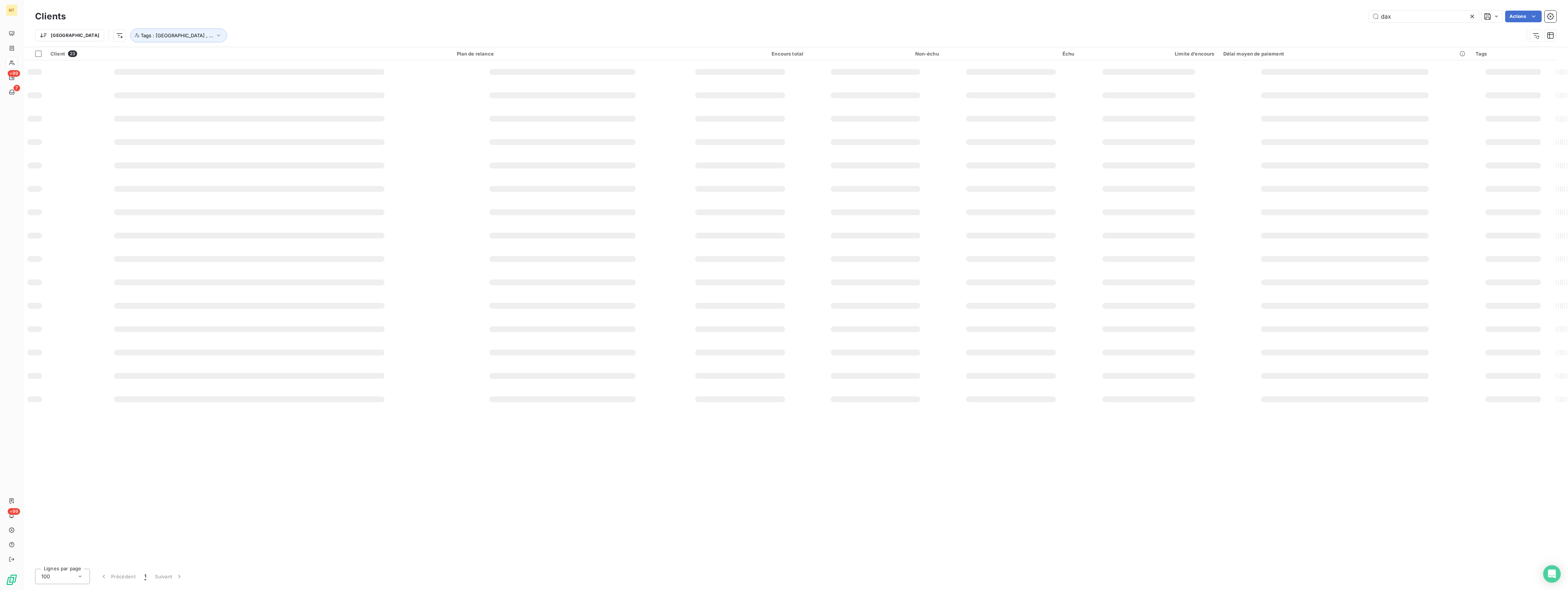
type input "dax"
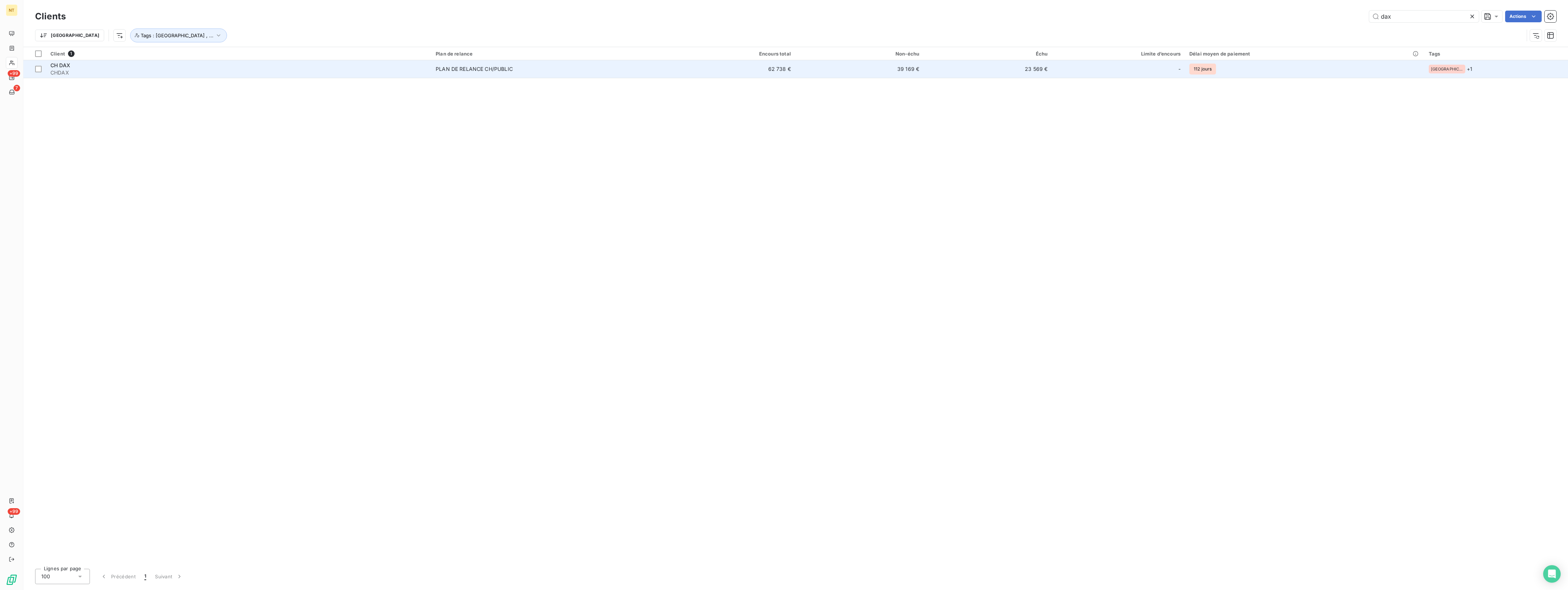
click at [503, 70] on div "PLAN DE RELANCE CH/PUBLIC" at bounding box center [474, 69] width 77 height 7
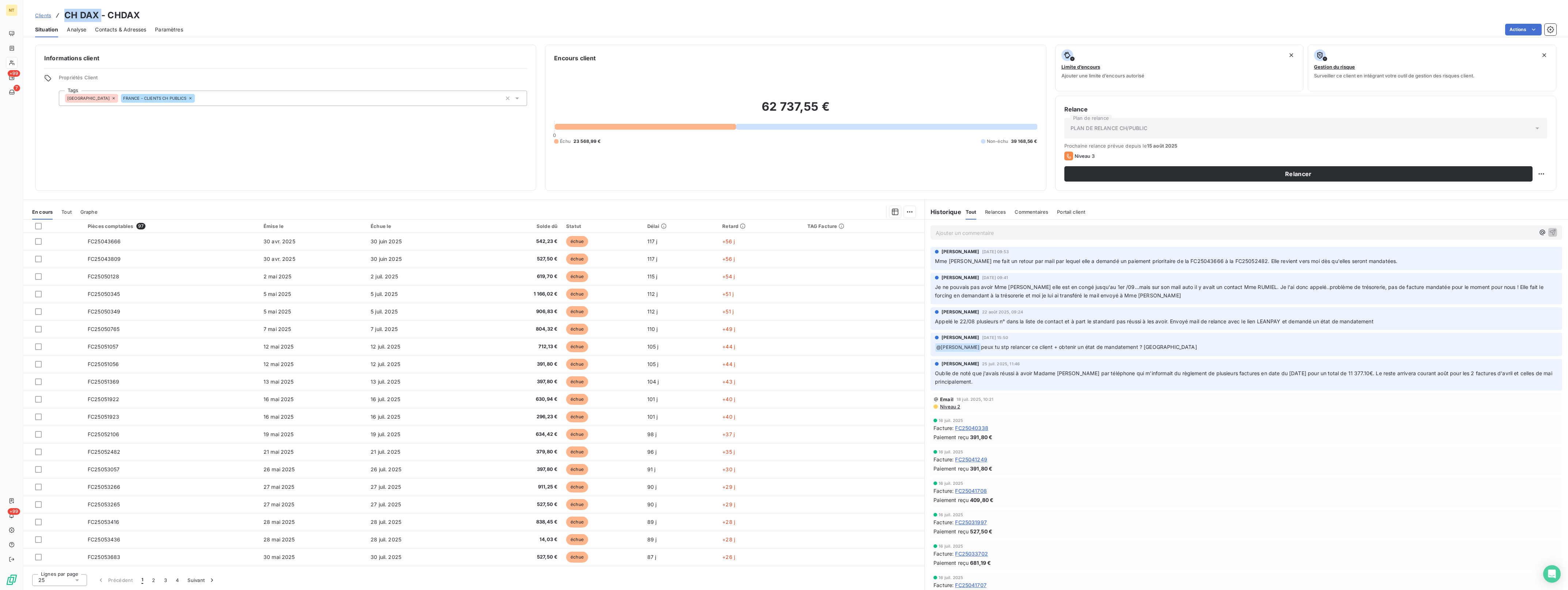
drag, startPoint x: 100, startPoint y: 17, endPoint x: 66, endPoint y: 11, distance: 34.5
click at [66, 11] on h3 "CH DAX - CHDAX" at bounding box center [102, 15] width 75 height 13
copy h3 "CH DAX"
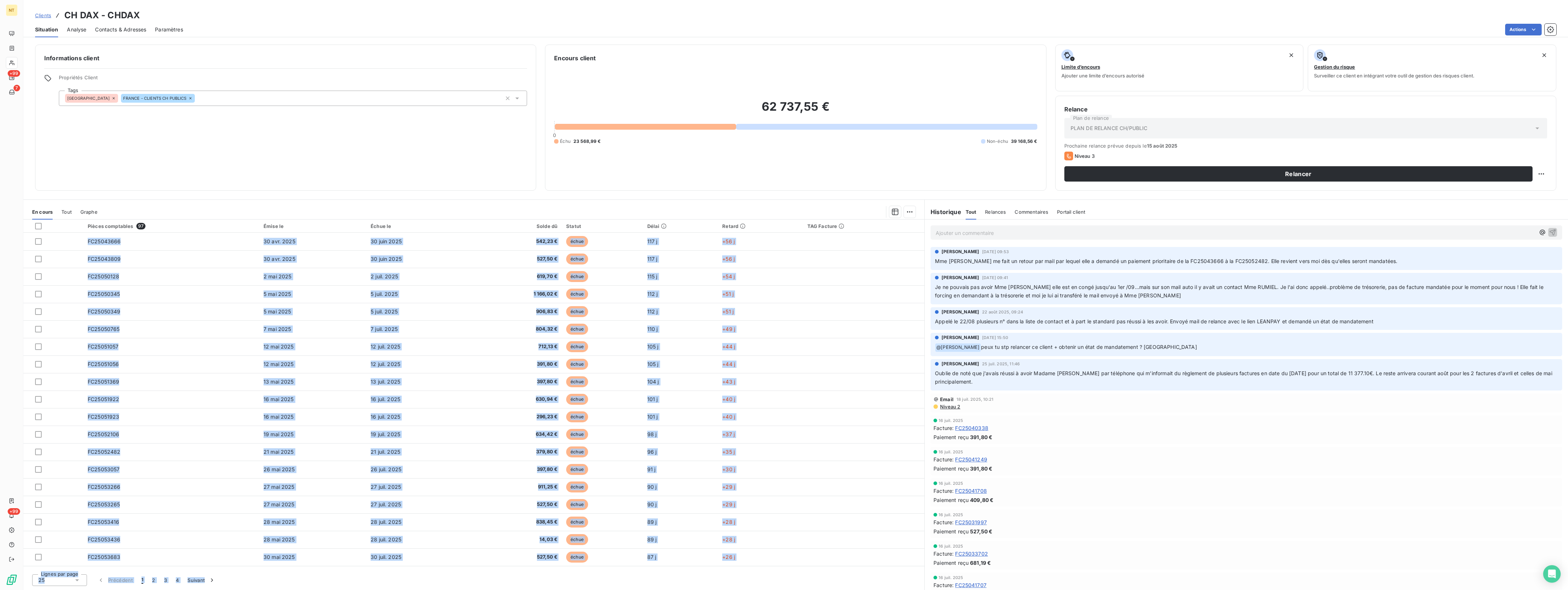
scroll to position [103, 0]
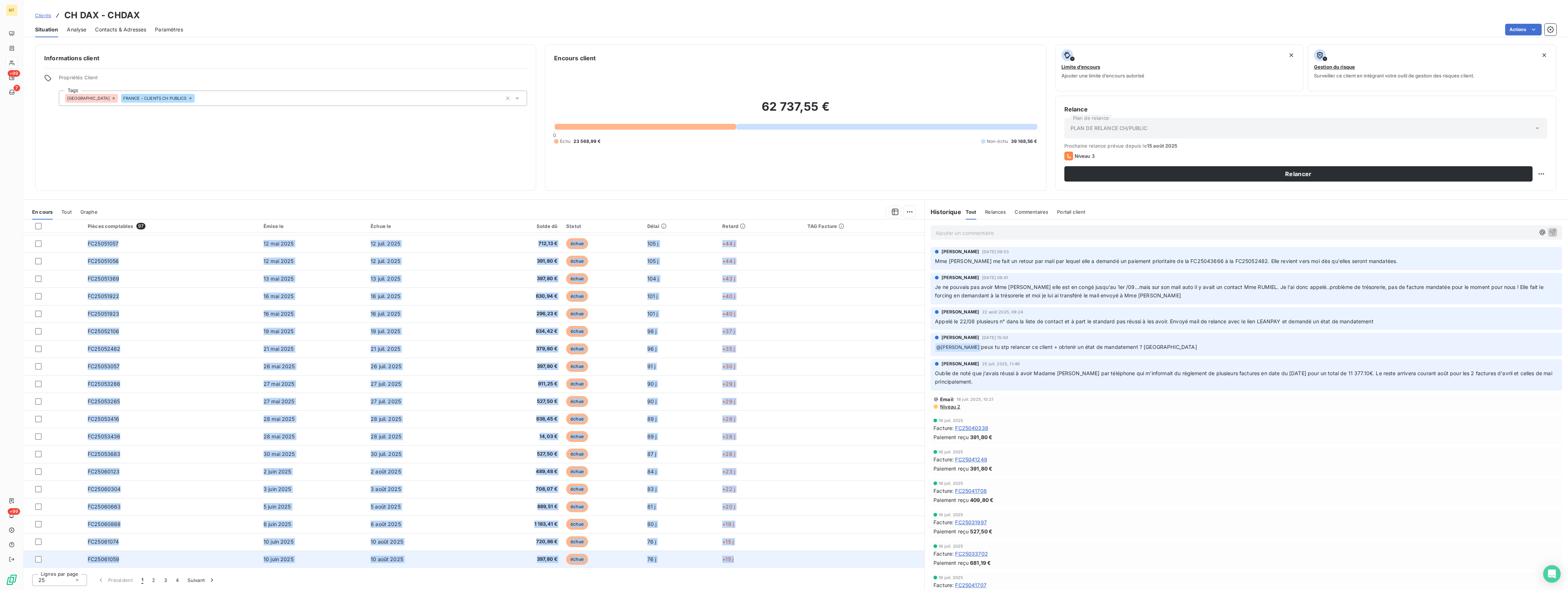
drag, startPoint x: 85, startPoint y: 240, endPoint x: 743, endPoint y: 564, distance: 733.4
click at [743, 564] on tbody "FC25043666 [DATE] [DATE] 542,23 € échue 117 j +56 j FC25043809 [DATE] [DATE] 52…" at bounding box center [474, 349] width 901 height 439
drag, startPoint x: 743, startPoint y: 564, endPoint x: 728, endPoint y: 561, distance: 15.3
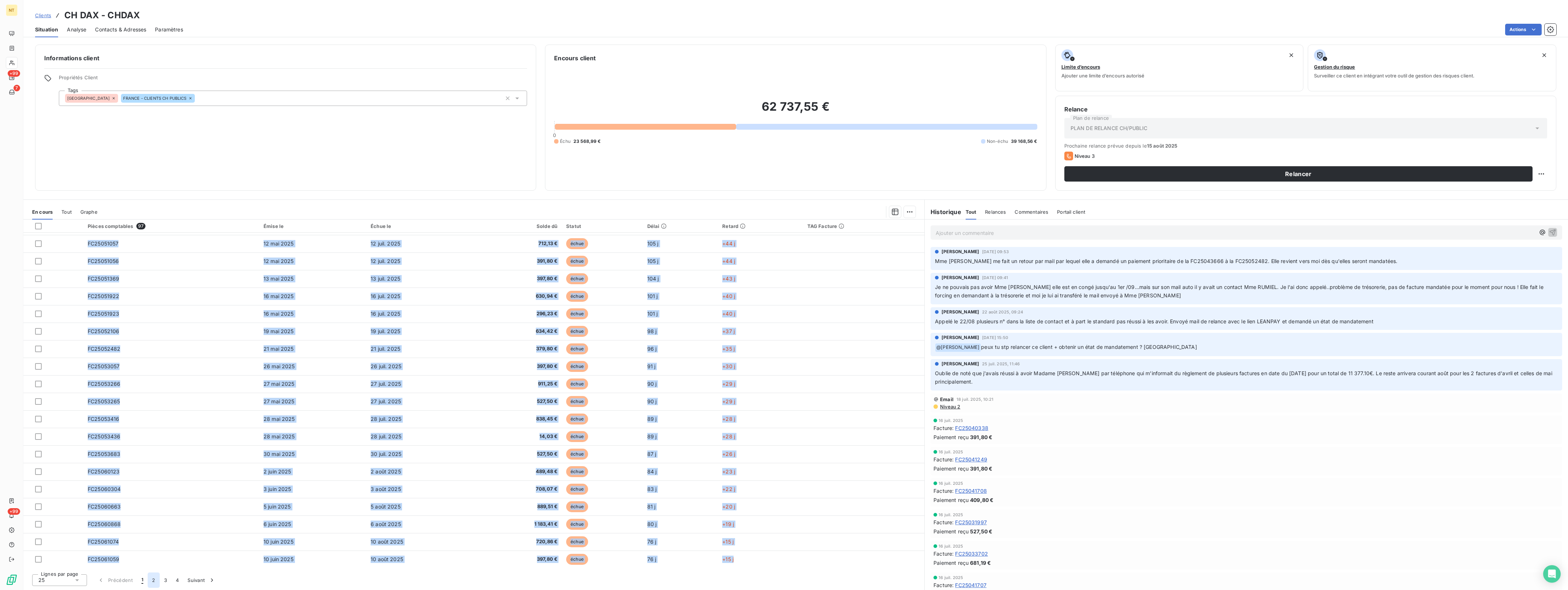
click at [153, 580] on button "2" at bounding box center [153, 580] width 12 height 15
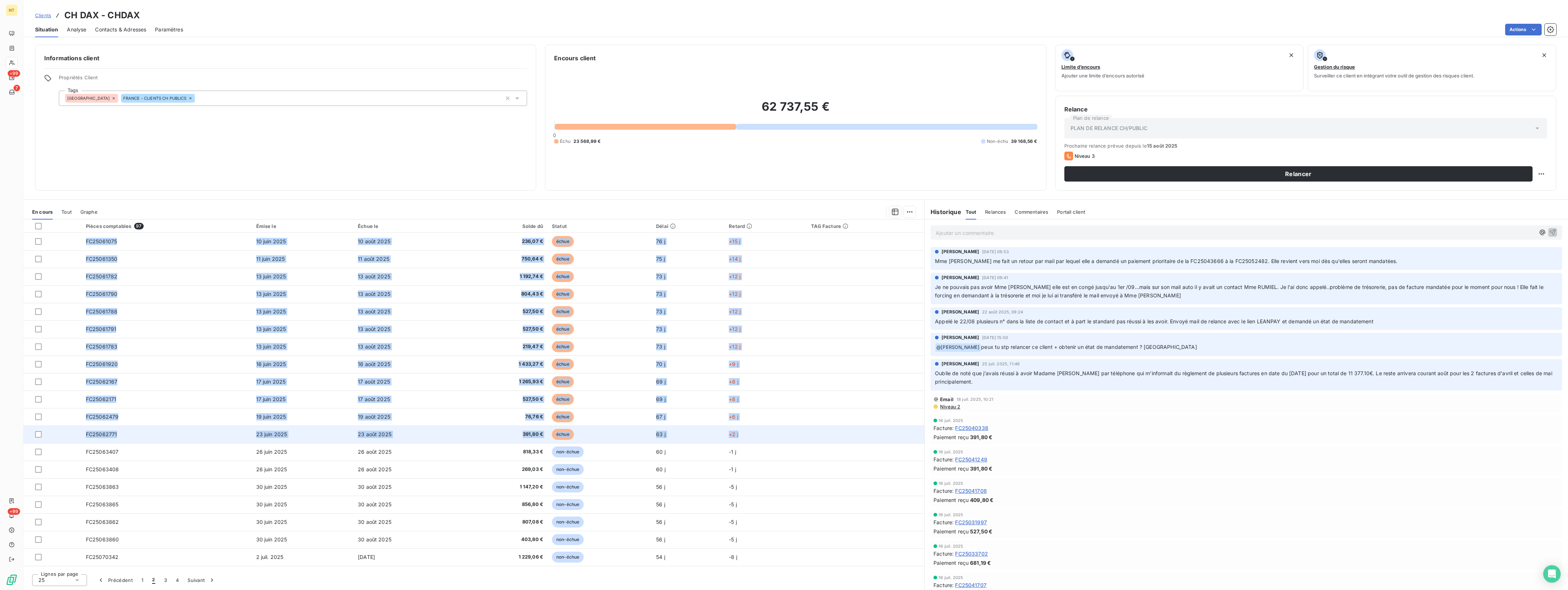
drag, startPoint x: 75, startPoint y: 242, endPoint x: 744, endPoint y: 433, distance: 695.7
click at [744, 433] on tbody "FC25061075 [DATE] [DATE] 236,07 € échue 76 j +15 j FC25061350 [DATE] [DATE] 750…" at bounding box center [474, 451] width 901 height 439
drag, startPoint x: 744, startPoint y: 433, endPoint x: 733, endPoint y: 434, distance: 11.0
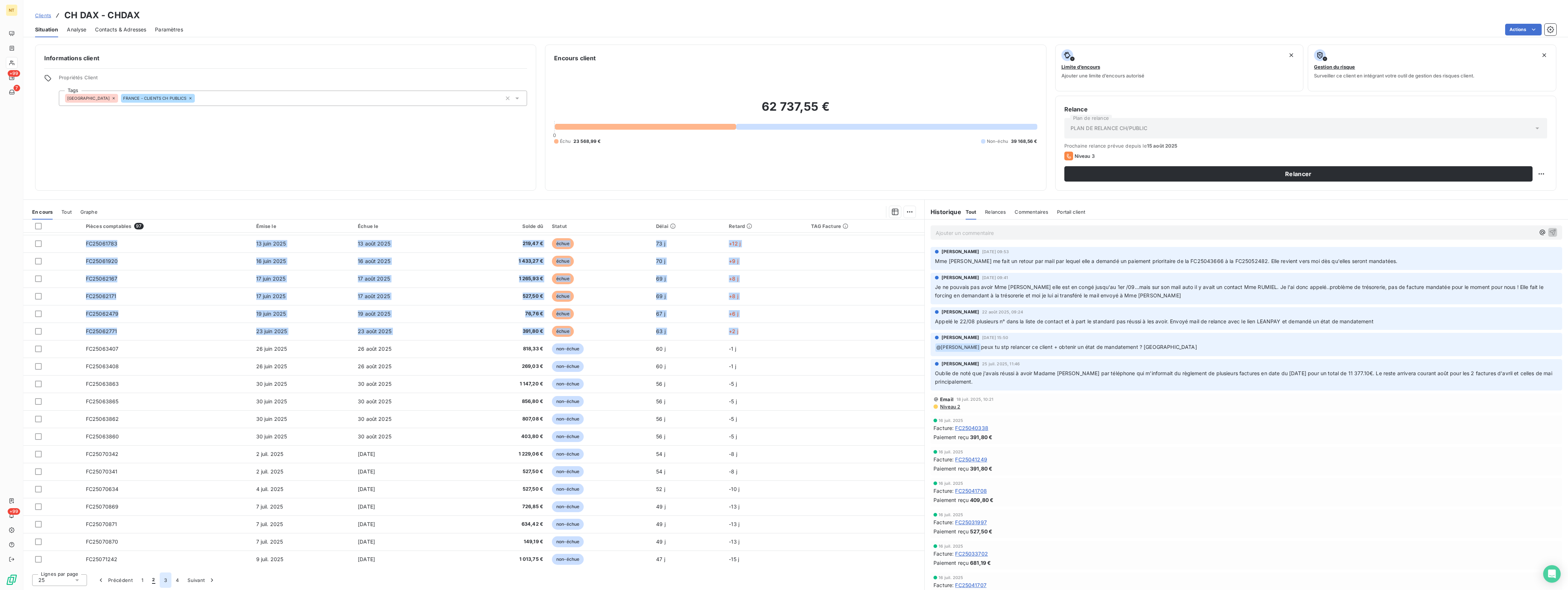
click at [166, 578] on button "3" at bounding box center [165, 580] width 12 height 15
